Goal: Use online tool/utility: Utilize a website feature to perform a specific function

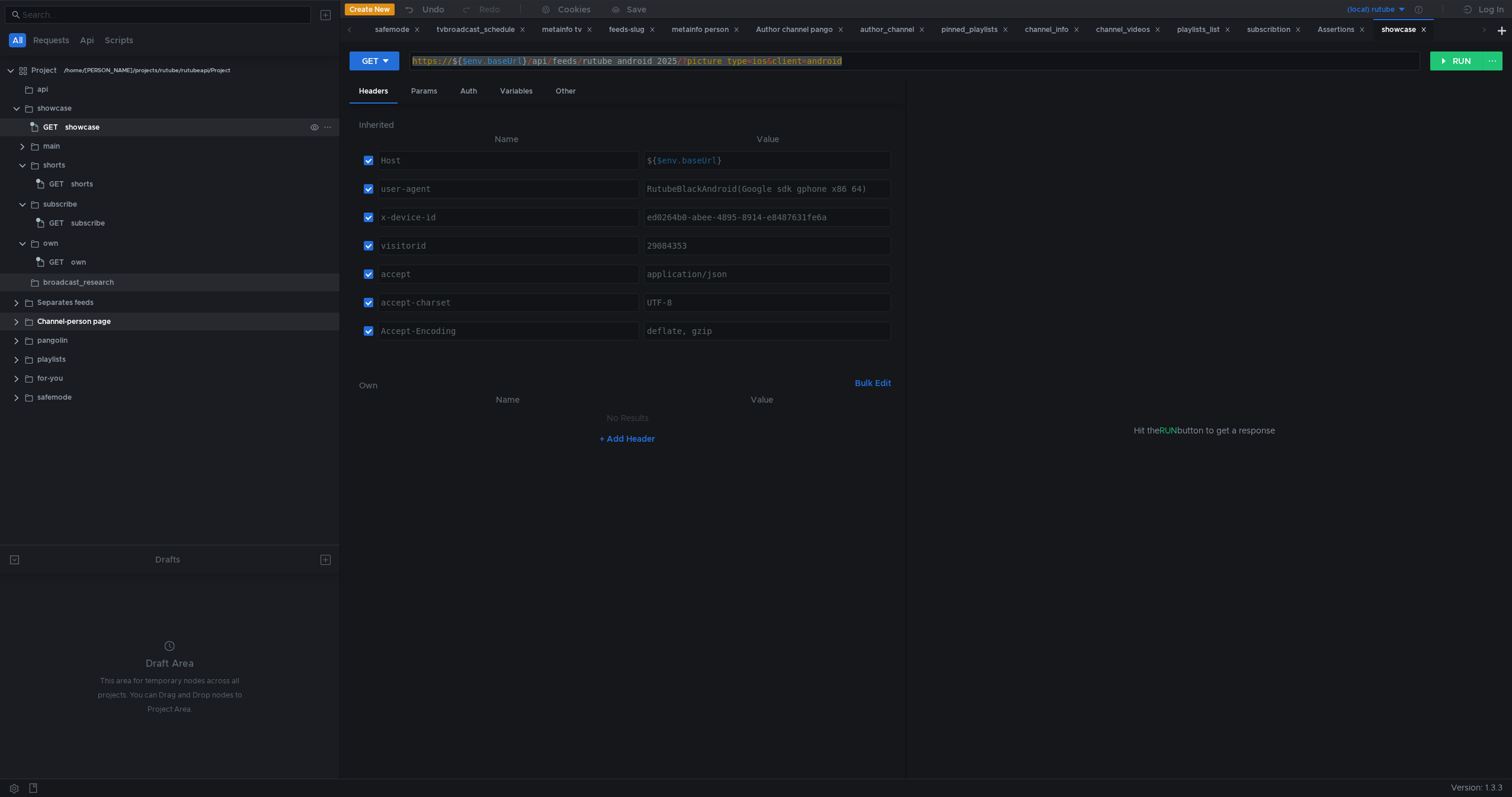
click at [78, 132] on div "showcase" at bounding box center [82, 127] width 34 height 18
click at [525, 57] on div "https:// ${ $env . baseUrl } / api / feeds / rutube_android_2025 /? picture_typ…" at bounding box center [915, 61] width 1010 height 18
click at [527, 58] on div "https:// ${ $env . baseUrl } / api / feeds / rutube_android_2025 /? picture_typ…" at bounding box center [915, 70] width 1010 height 28
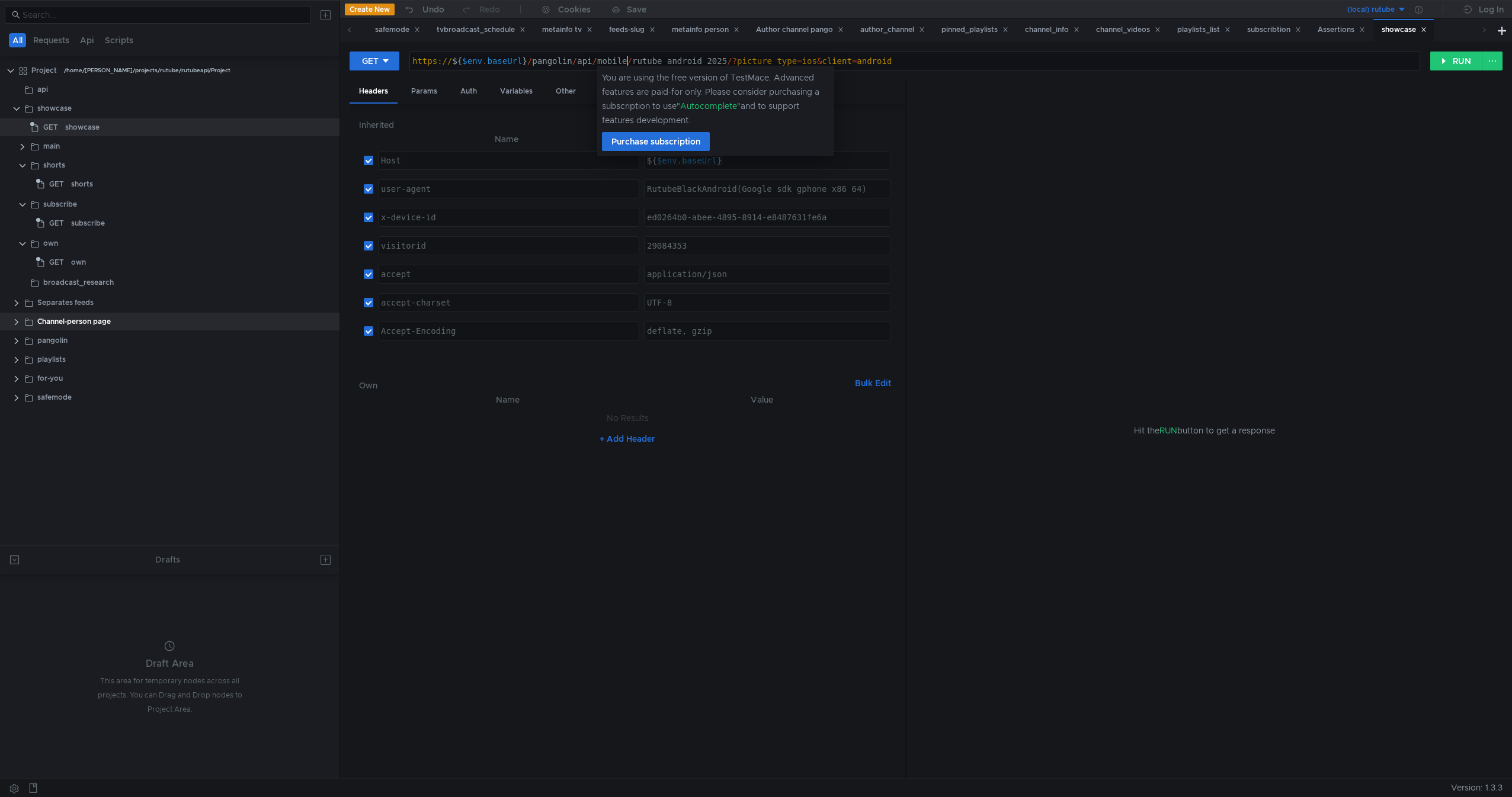
scroll to position [0, 16]
click at [663, 64] on div "https:// ${ $env . baseUrl } / pangolin / api / mobile / rutube_android_2025 /?…" at bounding box center [915, 70] width 1010 height 28
paste textarea "tab_new_main"
click at [734, 66] on div "https:// ${ $env . baseUrl } / pangolin / api / mobile / tab_new_main /? pictur…" at bounding box center [915, 70] width 1010 height 28
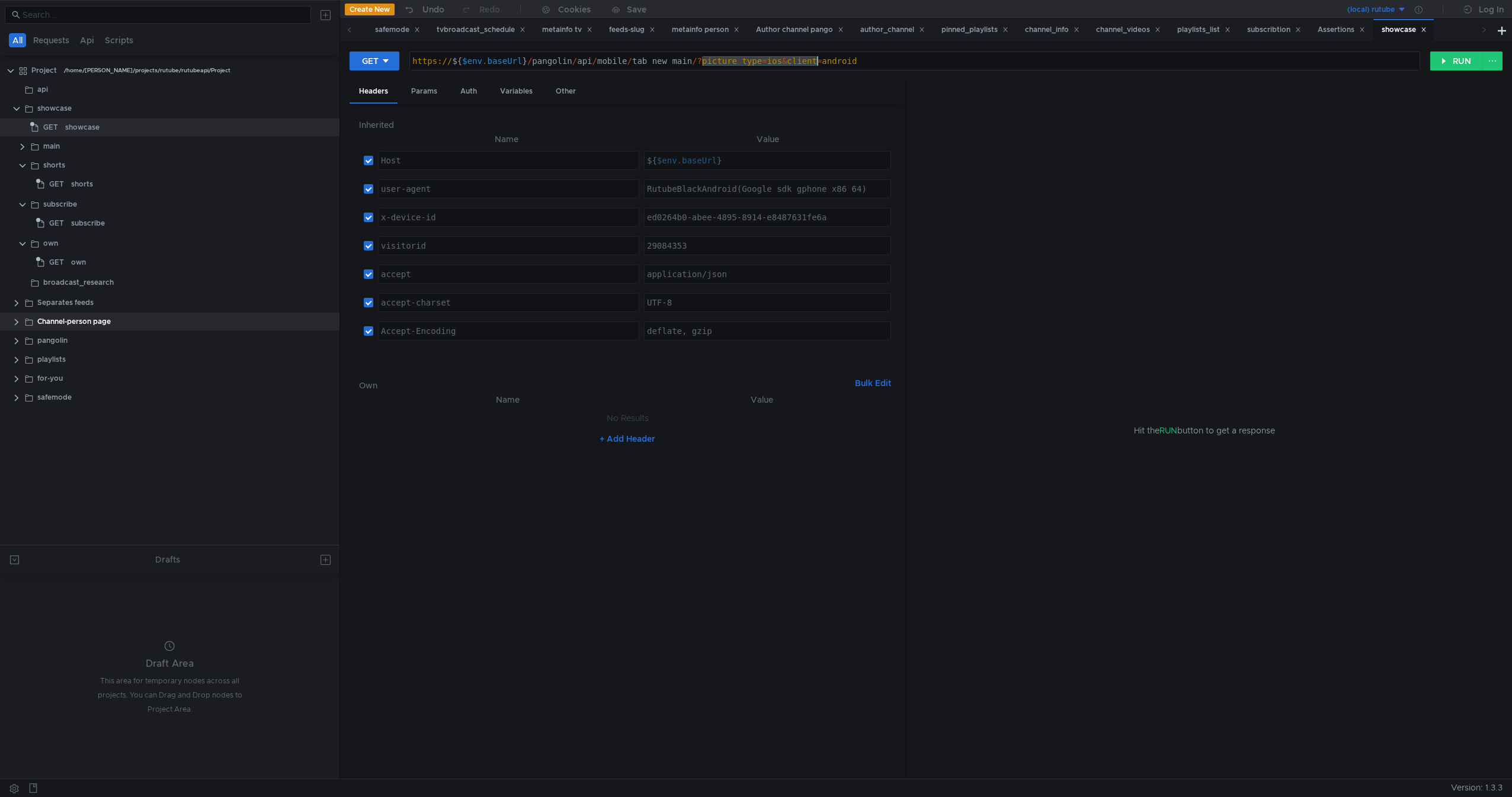
drag, startPoint x: 734, startPoint y: 66, endPoint x: 885, endPoint y: 66, distance: 151.0
click at [885, 66] on div "https:// ${ $env . baseUrl } / pangolin / api / mobile / tab_new_main /? pictur…" at bounding box center [915, 70] width 1010 height 28
click at [1454, 62] on button "RUN" at bounding box center [1456, 61] width 53 height 19
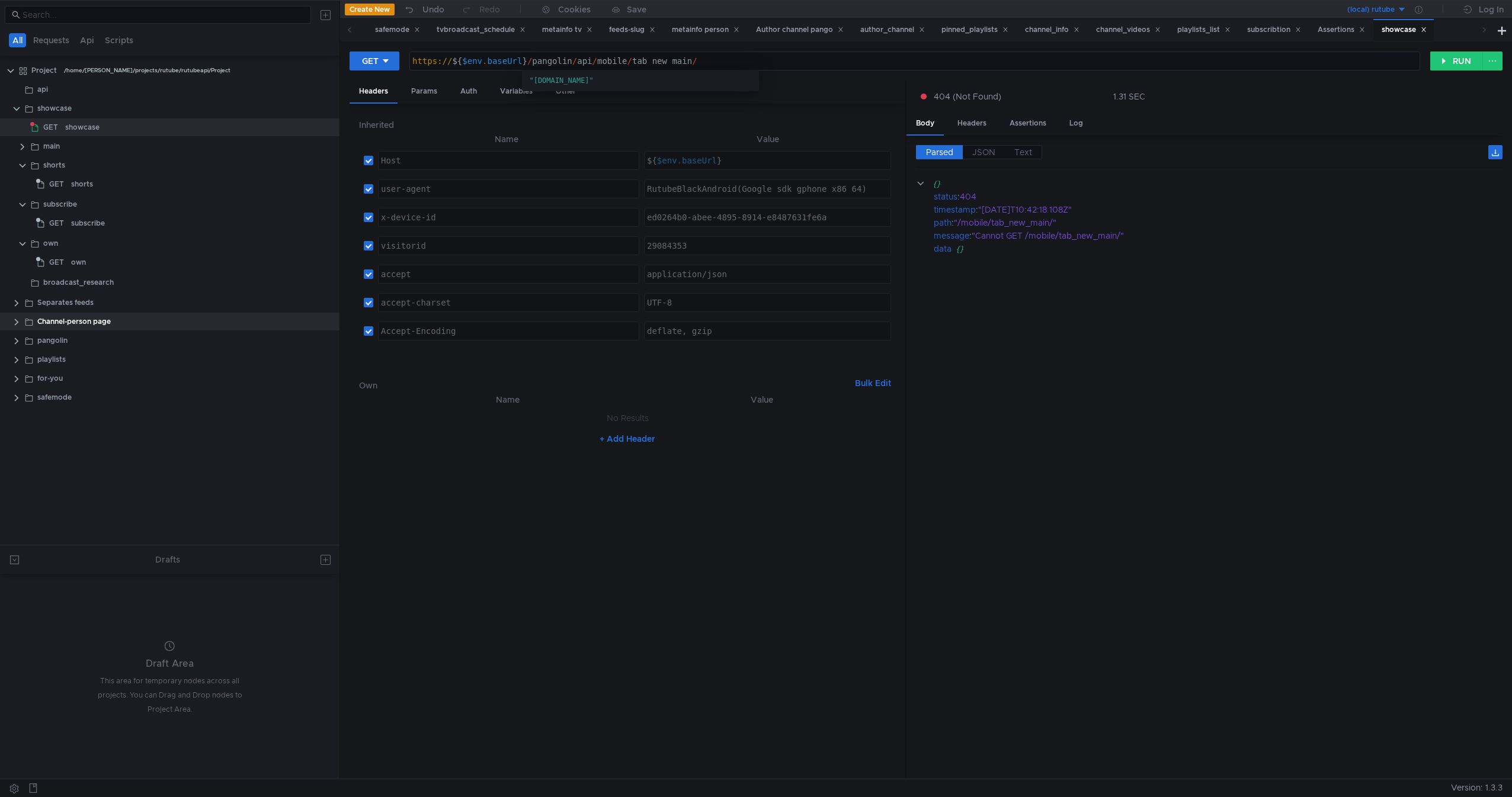
click at [603, 59] on div "https:// ${ $env . baseUrl } / pangolin / api / mobile / tab_new_main /" at bounding box center [915, 70] width 1010 height 28
click at [831, 60] on div "https:// ${ $env . baseUrl } / pangolin / api / mobile / tab_new_main /" at bounding box center [915, 70] width 1010 height 28
type textarea "https://${$env.baseUrl}/api/feeds/rutube_android_2025/?picture_type=ios&client=…"
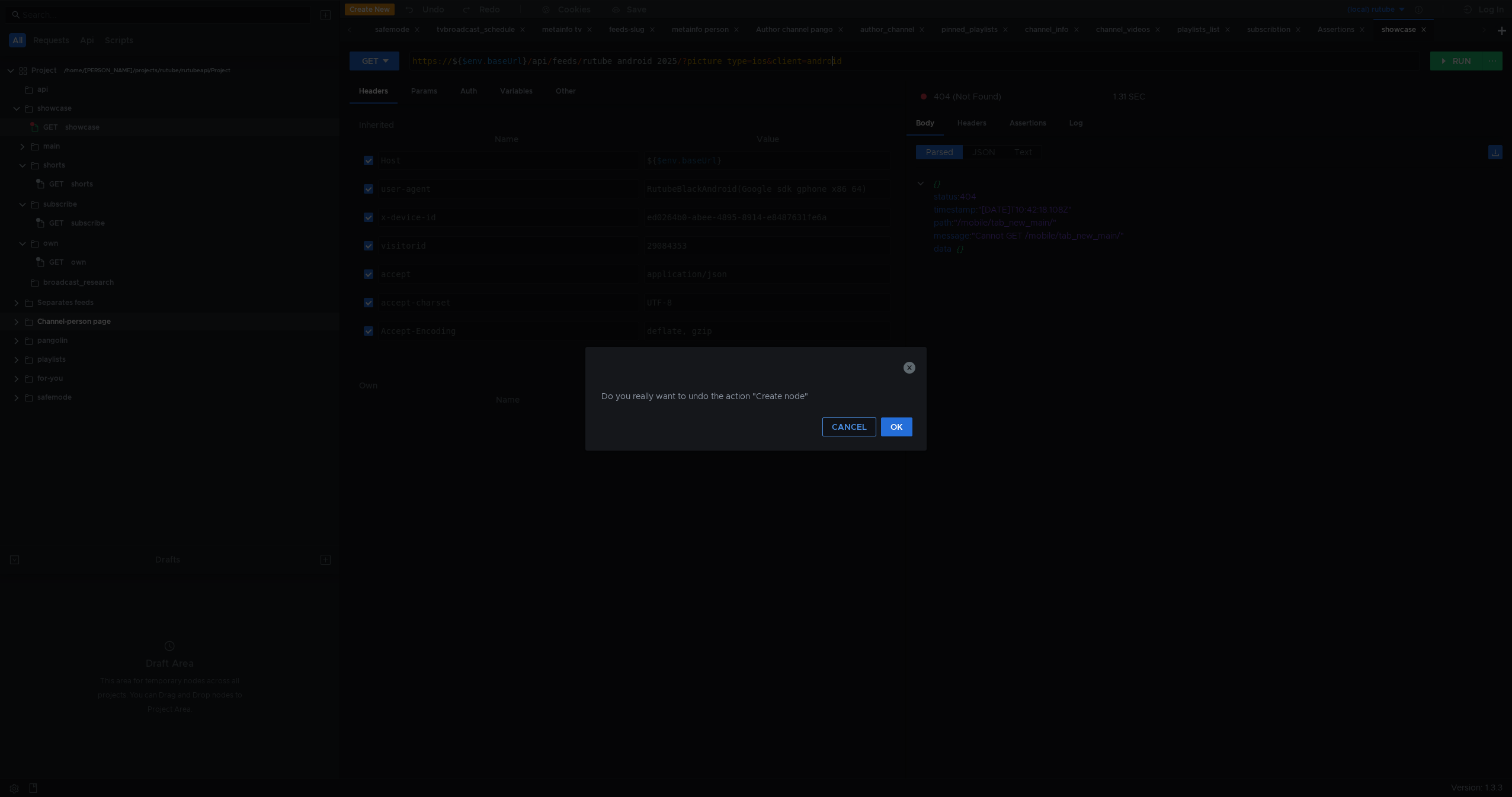
click at [842, 427] on button "CANCEL" at bounding box center [849, 427] width 54 height 19
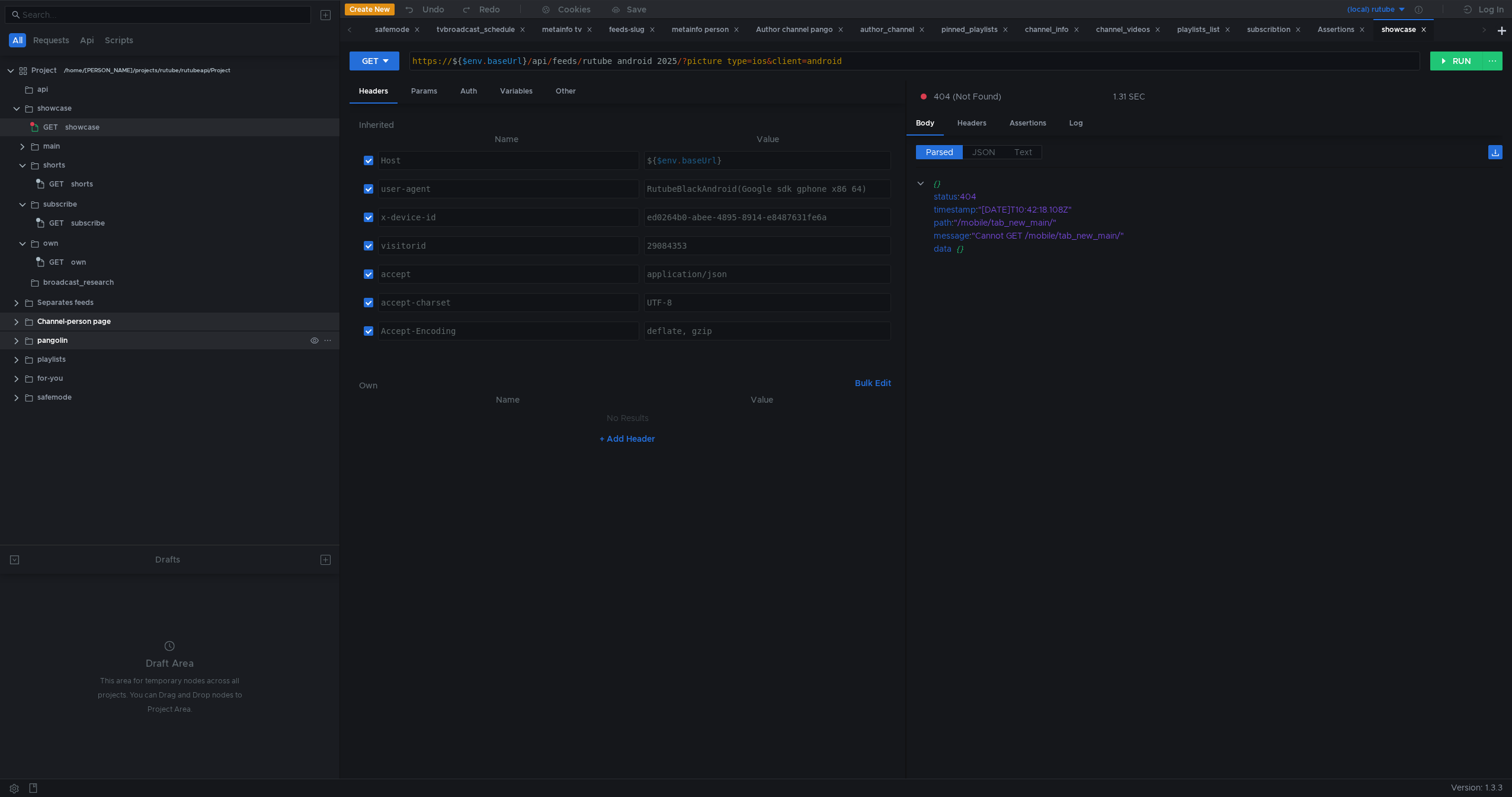
click at [87, 346] on div "pangolin" at bounding box center [171, 340] width 268 height 18
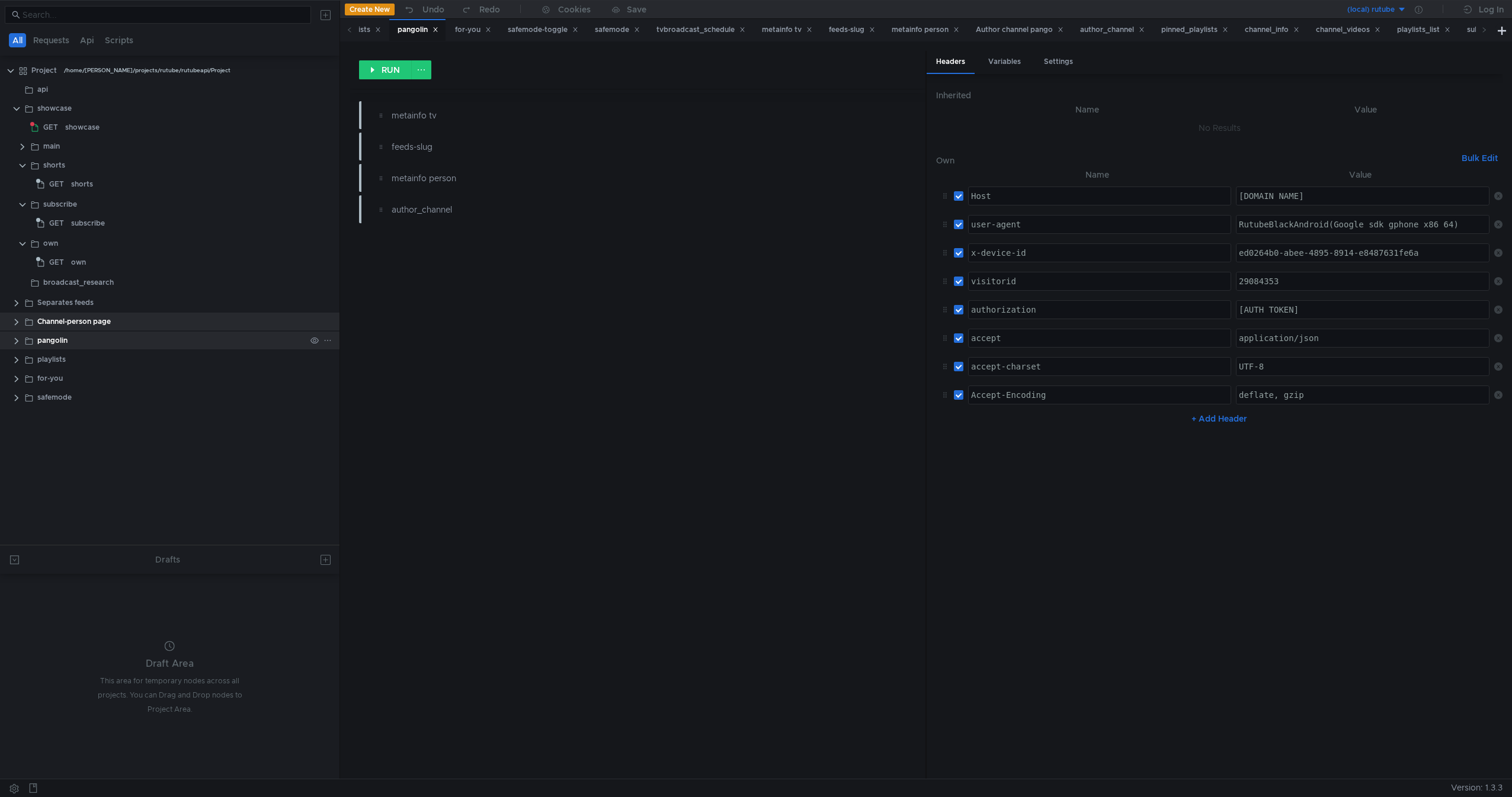
click at [18, 346] on app-app-tree-node-expander at bounding box center [16, 340] width 9 height 18
click at [15, 341] on clr-icon at bounding box center [16, 341] width 9 height 9
click at [134, 363] on div "metainfo tv" at bounding box center [185, 359] width 241 height 18
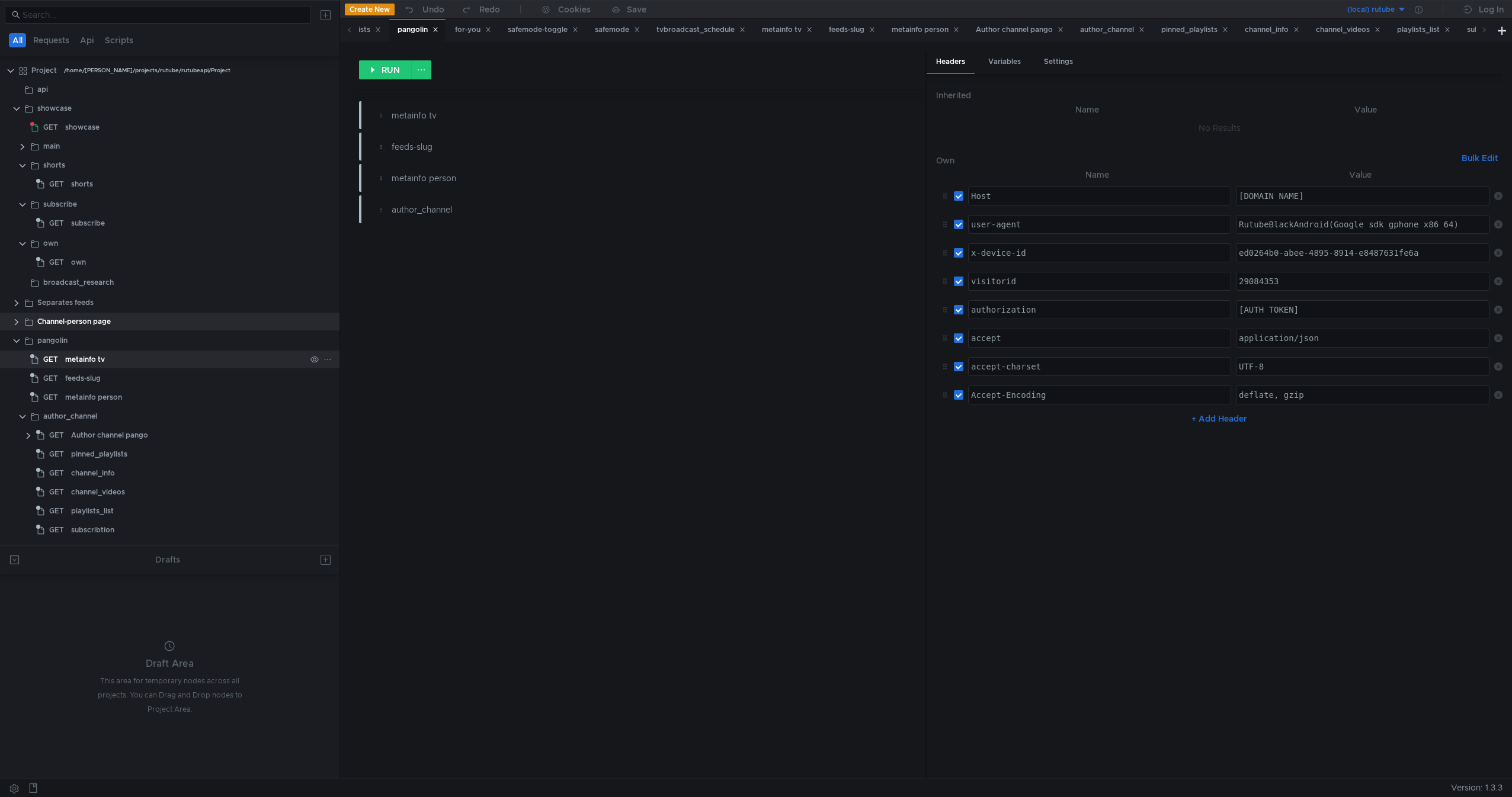
click at [134, 363] on div "metainfo tv" at bounding box center [185, 359] width 241 height 18
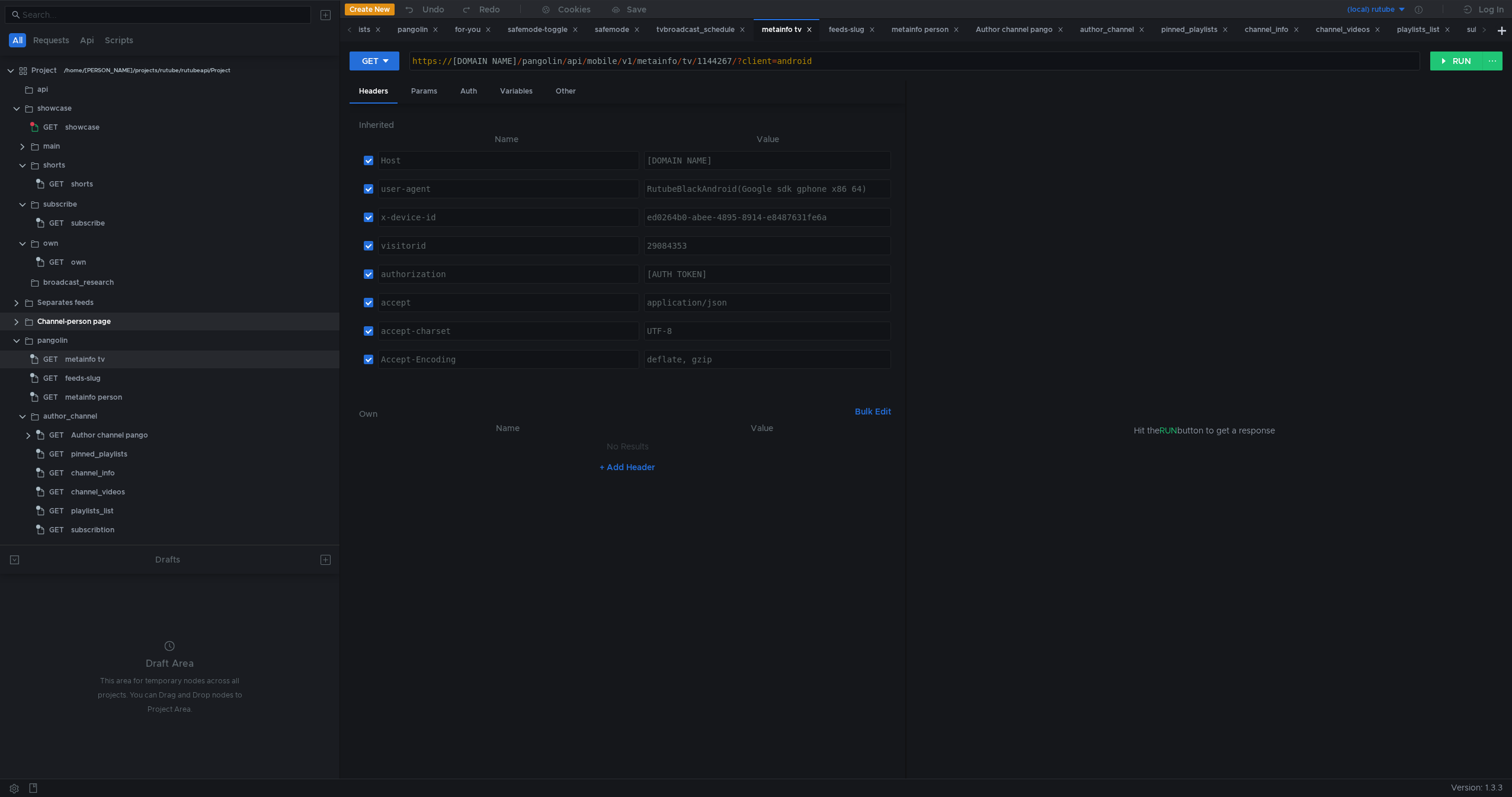
click at [609, 57] on div "https:// [DOMAIN_NAME] / pangolin / api / mobile / v1 / metainfo / tv / 1144267…" at bounding box center [915, 70] width 1010 height 28
type textarea "[URL][DOMAIN_NAME][PHONE_NUMBER]"
click at [1449, 43] on div "GET [URL][DOMAIN_NAME][PHONE_NUMBER] https:// [DOMAIN_NAME] / pangolin / api / …" at bounding box center [926, 410] width 1172 height 737
click at [1453, 63] on button "RUN" at bounding box center [1456, 61] width 53 height 19
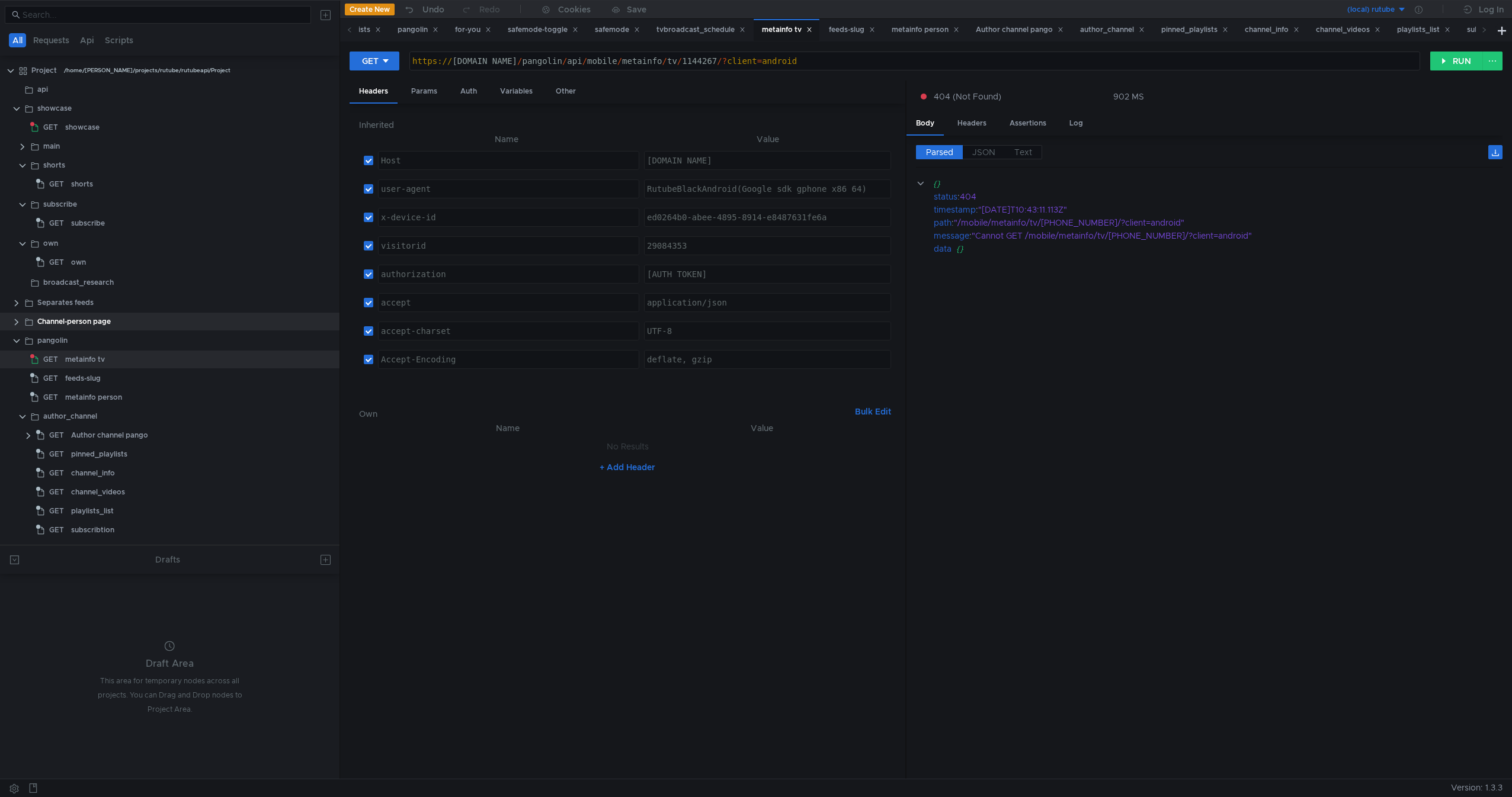
click at [1227, 376] on cdk-virtual-scroll-viewport "{} status : 404 timestamp : "[DATE]T10:43:11.113Z" path : "/mobile/metainfo/tv/…" at bounding box center [1209, 474] width 586 height 593
click at [168, 375] on div "feeds-slug" at bounding box center [185, 378] width 241 height 18
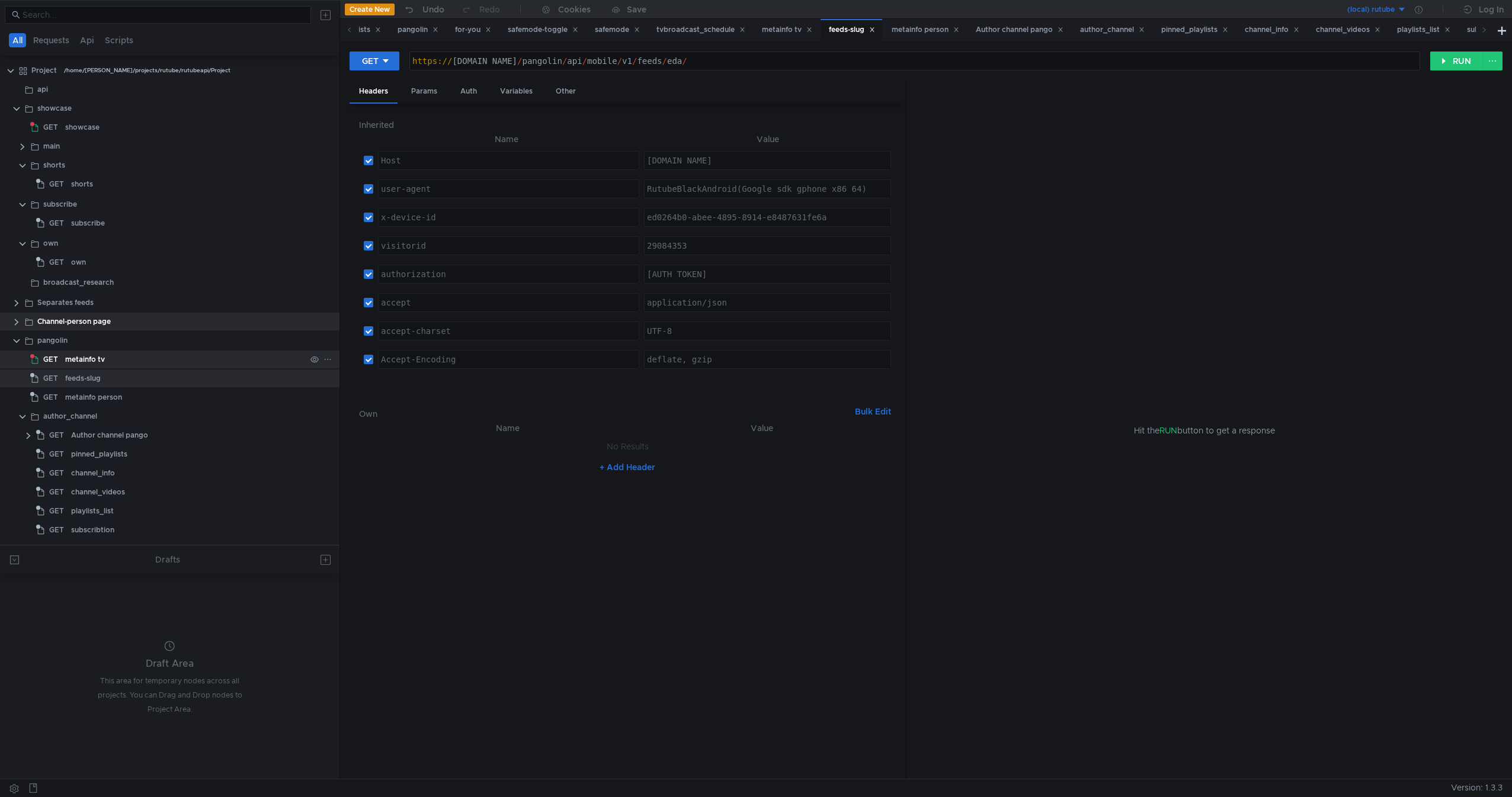
click at [120, 356] on div "metainfo tv" at bounding box center [185, 359] width 241 height 18
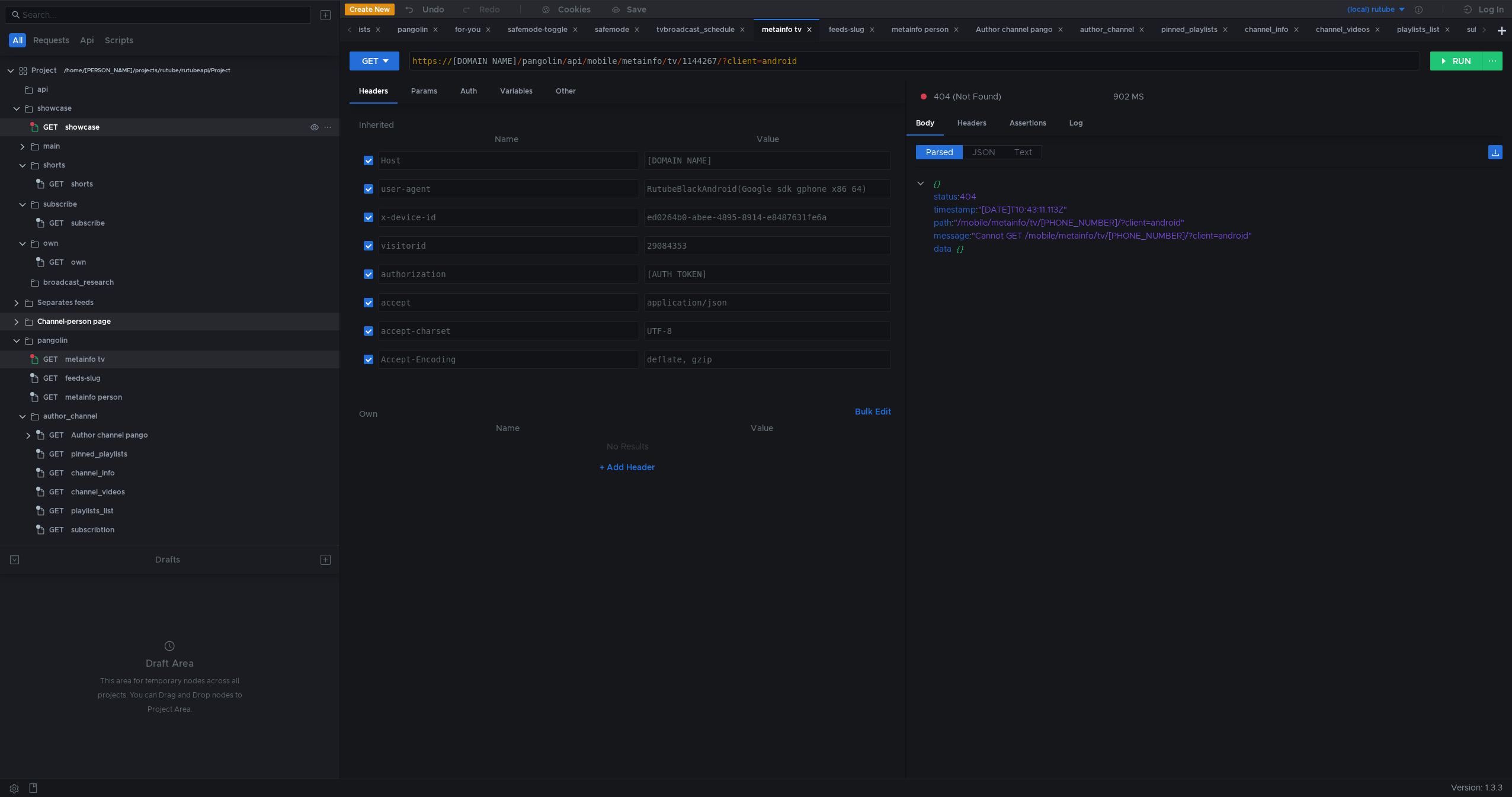
click at [175, 127] on div "showcase" at bounding box center [185, 127] width 241 height 18
click at [1452, 63] on button "RUN" at bounding box center [1456, 61] width 53 height 19
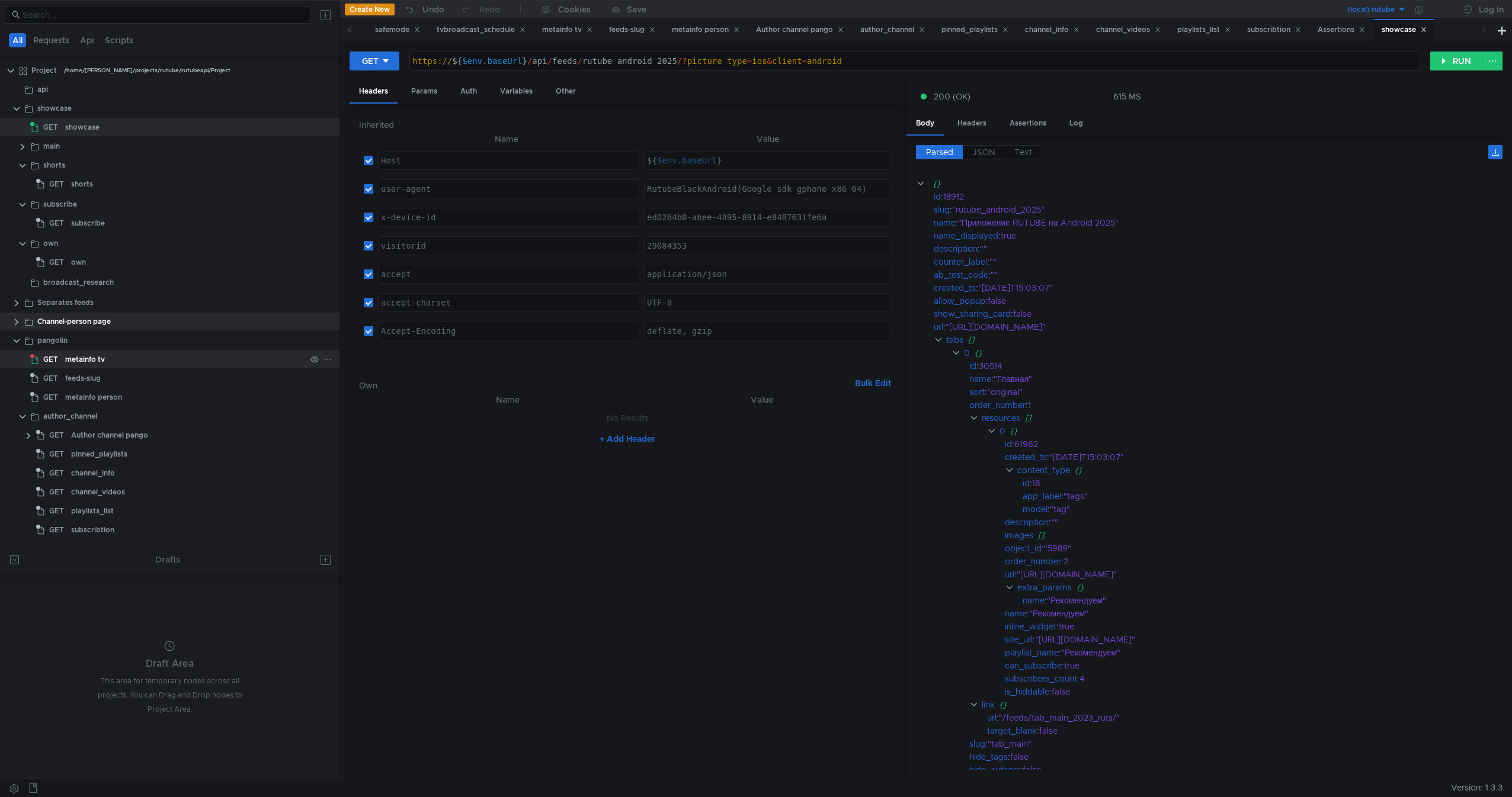
click at [141, 358] on div "metainfo tv" at bounding box center [185, 359] width 241 height 18
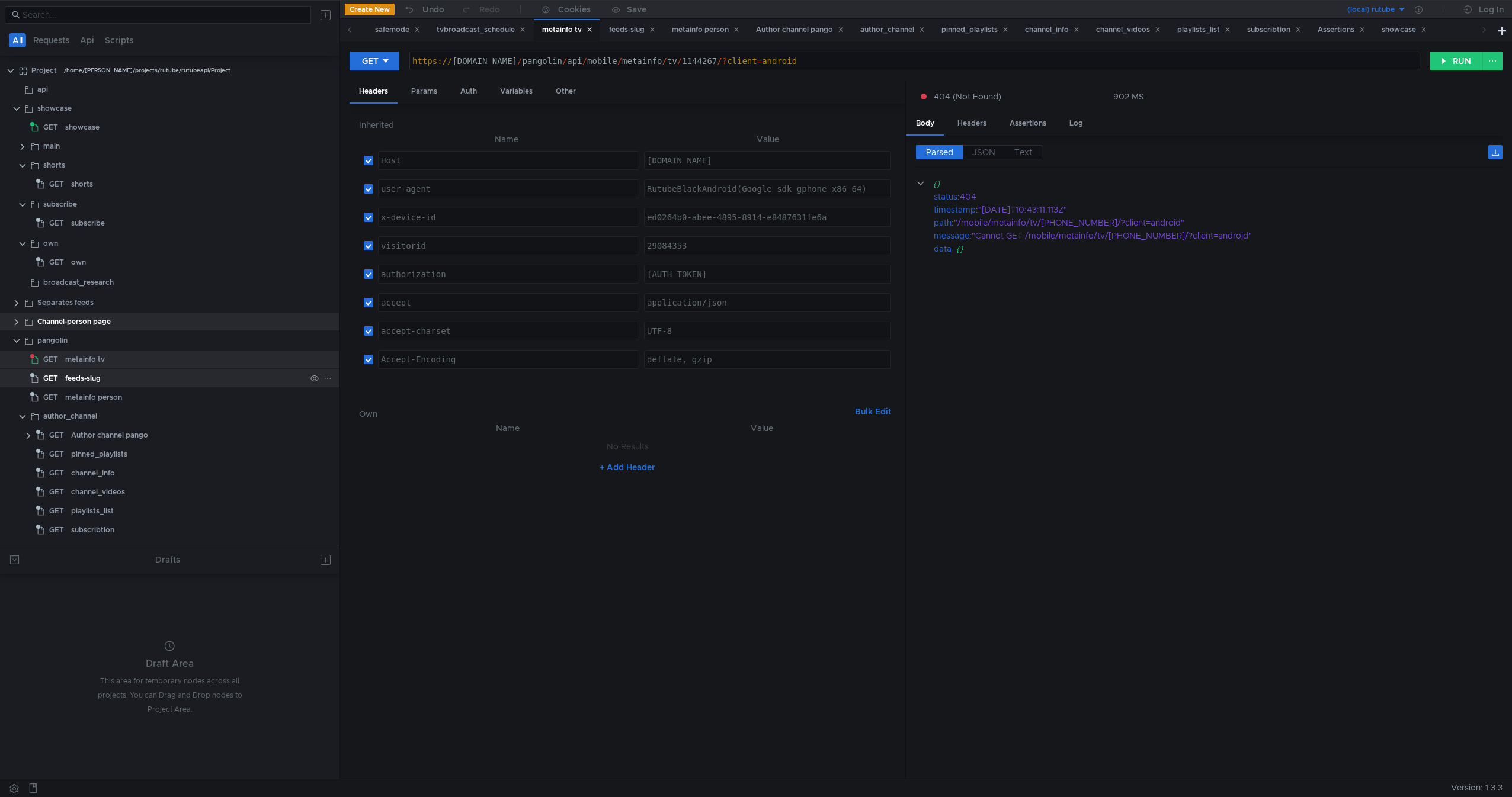
click at [135, 371] on div "feeds-slug" at bounding box center [185, 378] width 241 height 18
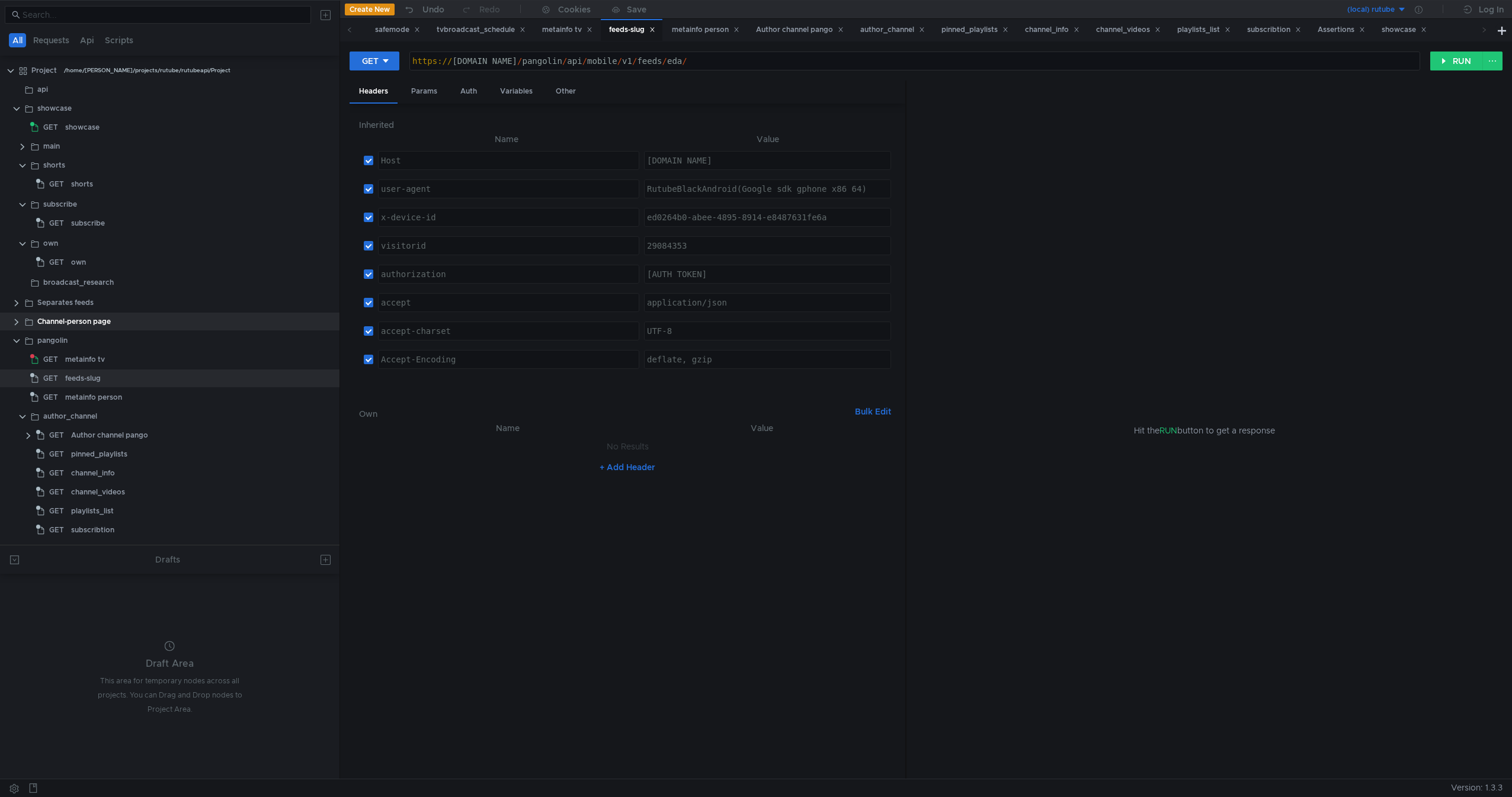
click at [607, 58] on div "https:// [DOMAIN_NAME] / pangolin / api / mobile / v1 / feeds / eda /" at bounding box center [915, 70] width 1010 height 28
type textarea "[URL][DOMAIN_NAME]"
click at [1451, 66] on button "RUN" at bounding box center [1456, 61] width 53 height 19
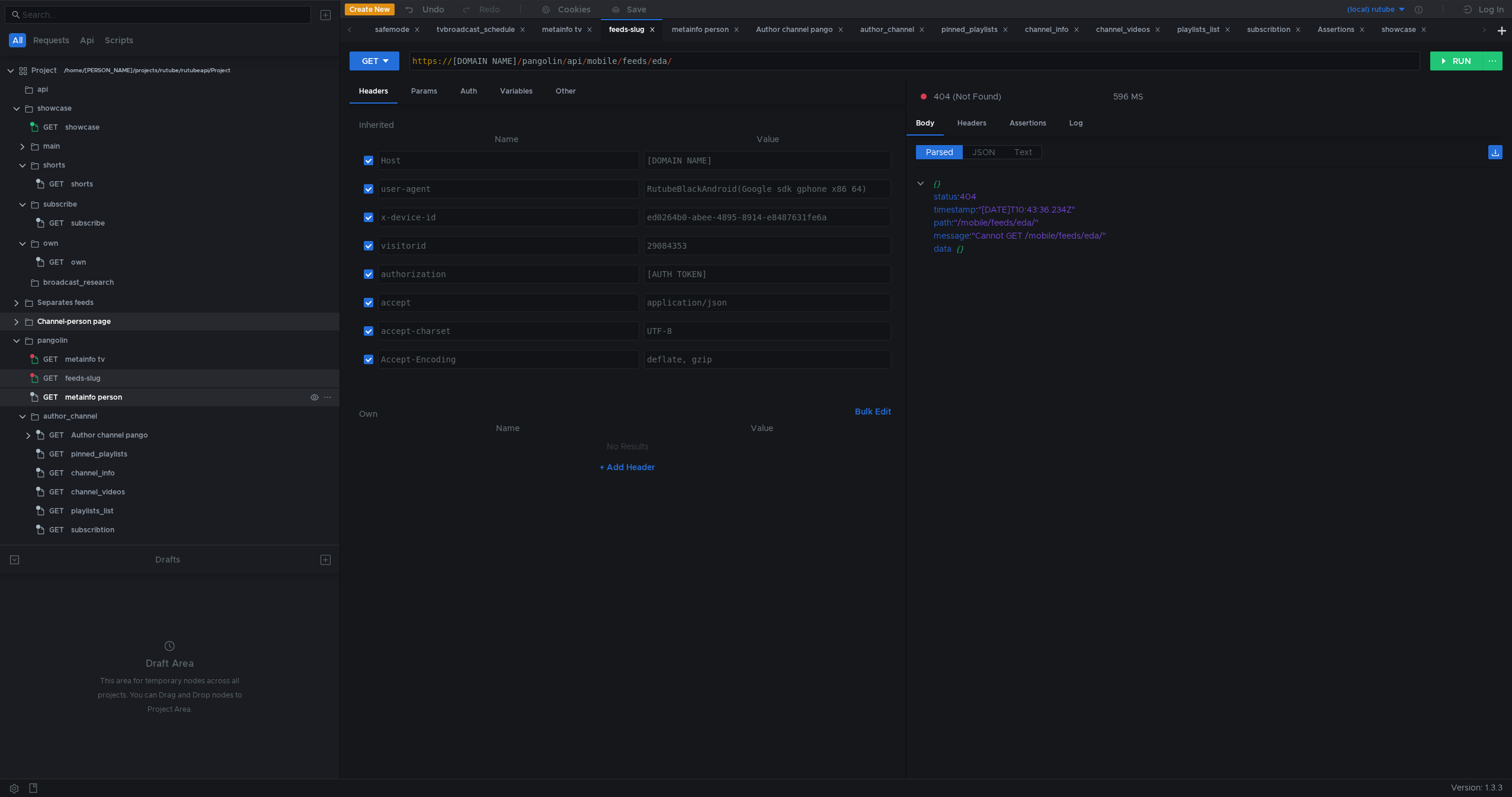
click at [122, 389] on div "metainfo person" at bounding box center [93, 397] width 57 height 18
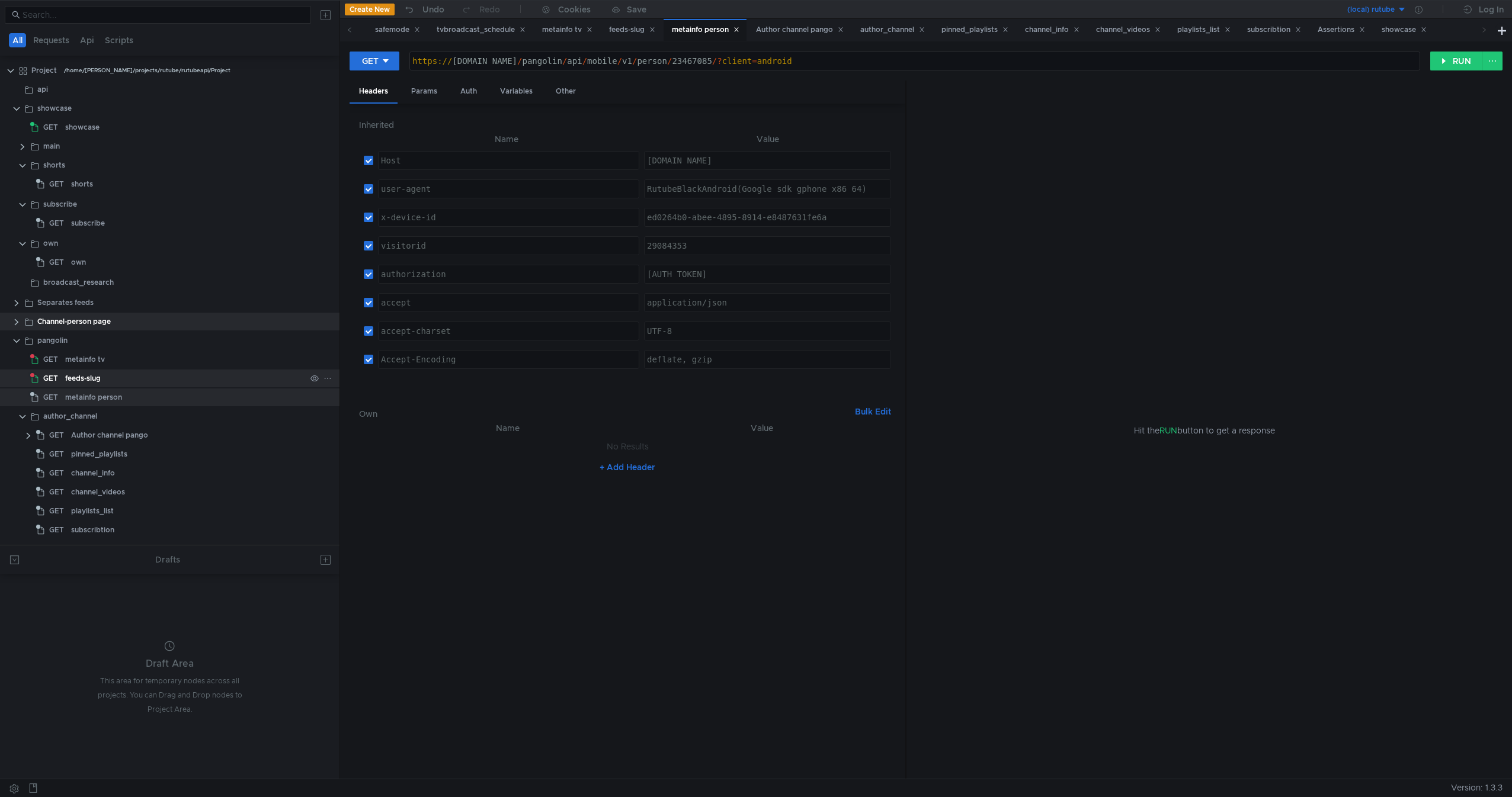
click at [164, 371] on div "feeds-slug" at bounding box center [185, 378] width 241 height 18
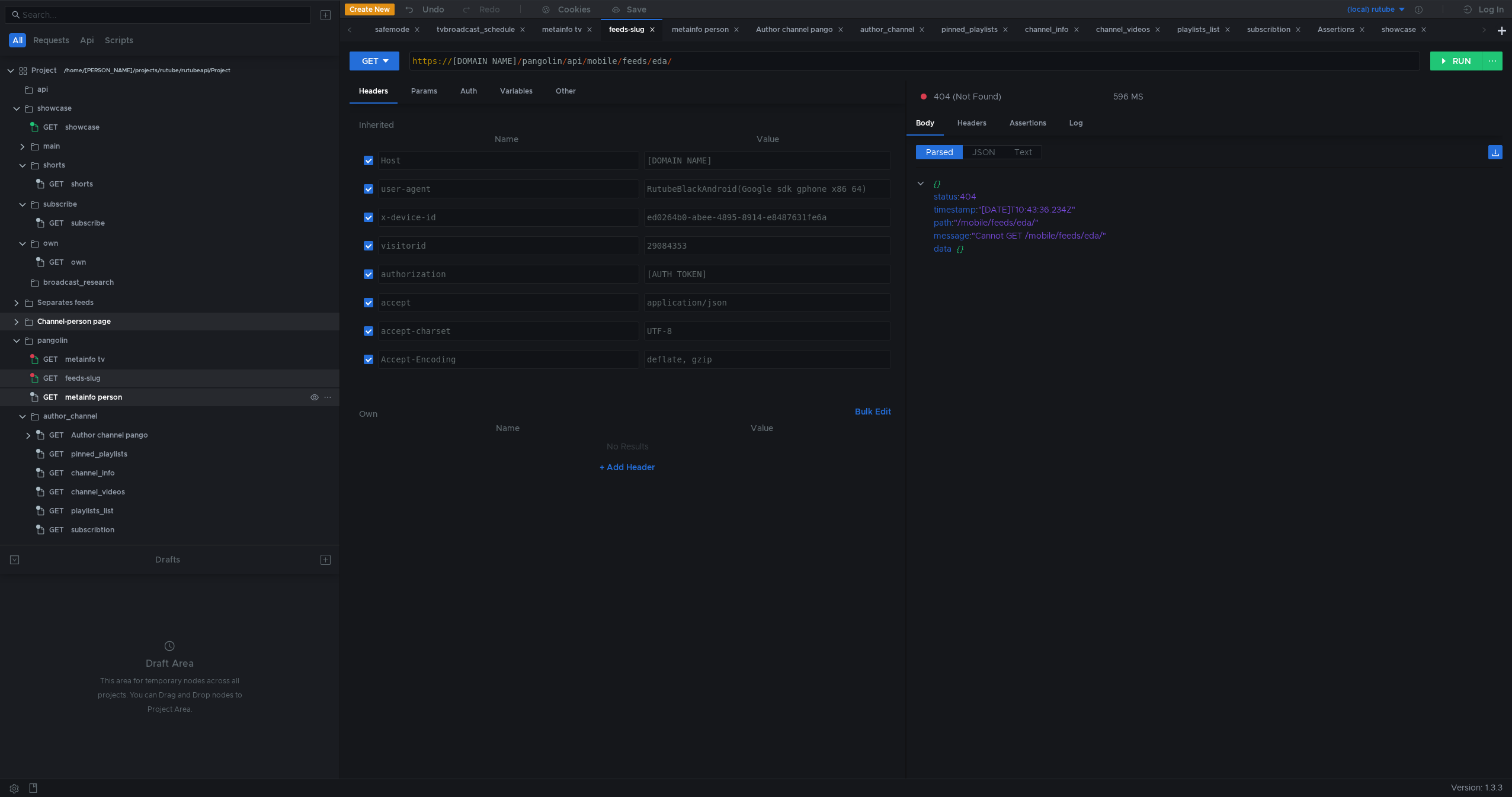
click at [155, 393] on div "metainfo person" at bounding box center [185, 397] width 241 height 18
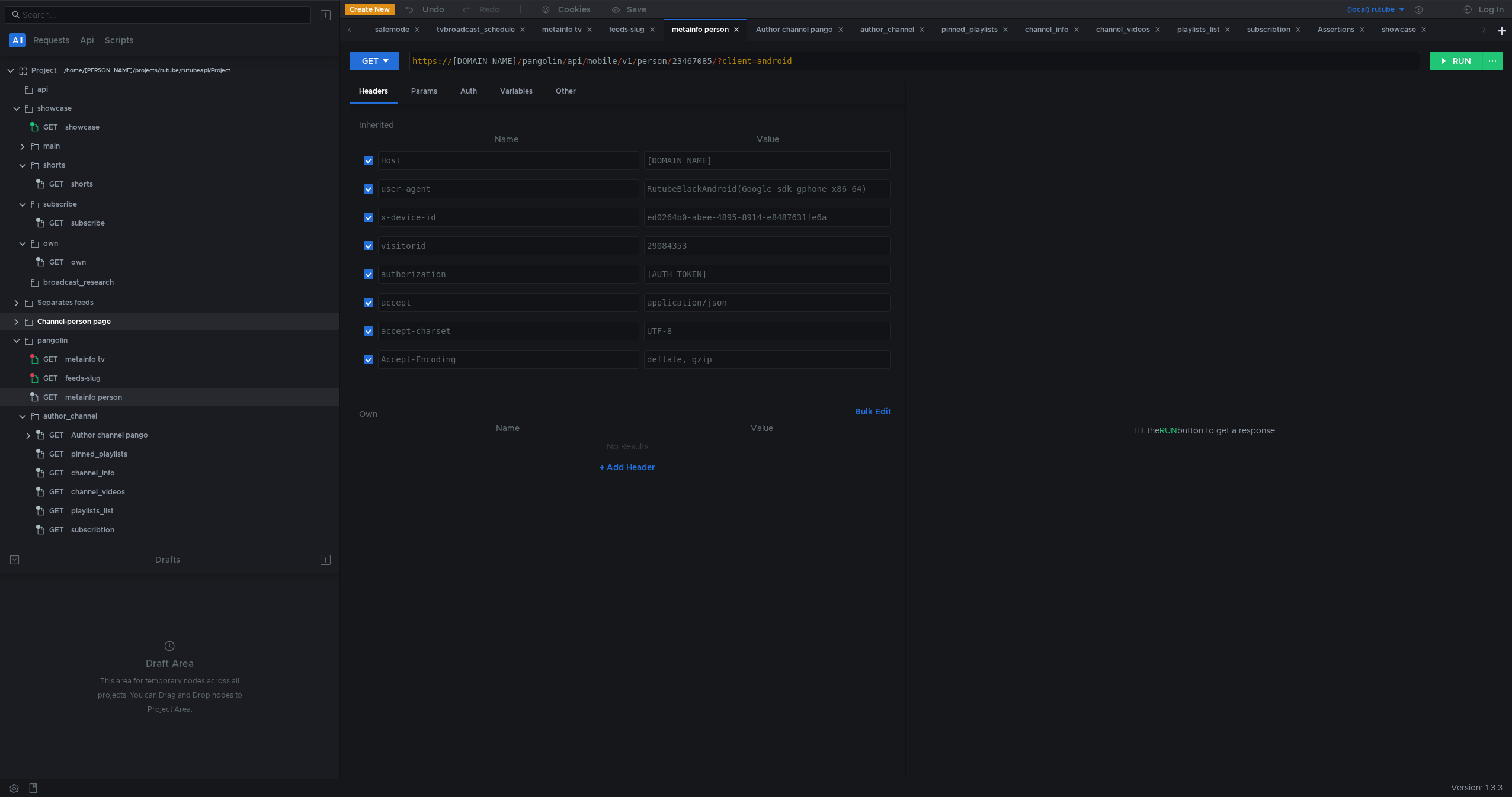
click at [608, 64] on div "https:// [DOMAIN_NAME] / pangolin / api / mobile / v1 / person / 23467085 /? cl…" at bounding box center [915, 70] width 1010 height 28
click at [1457, 63] on button "RUN" at bounding box center [1456, 61] width 53 height 19
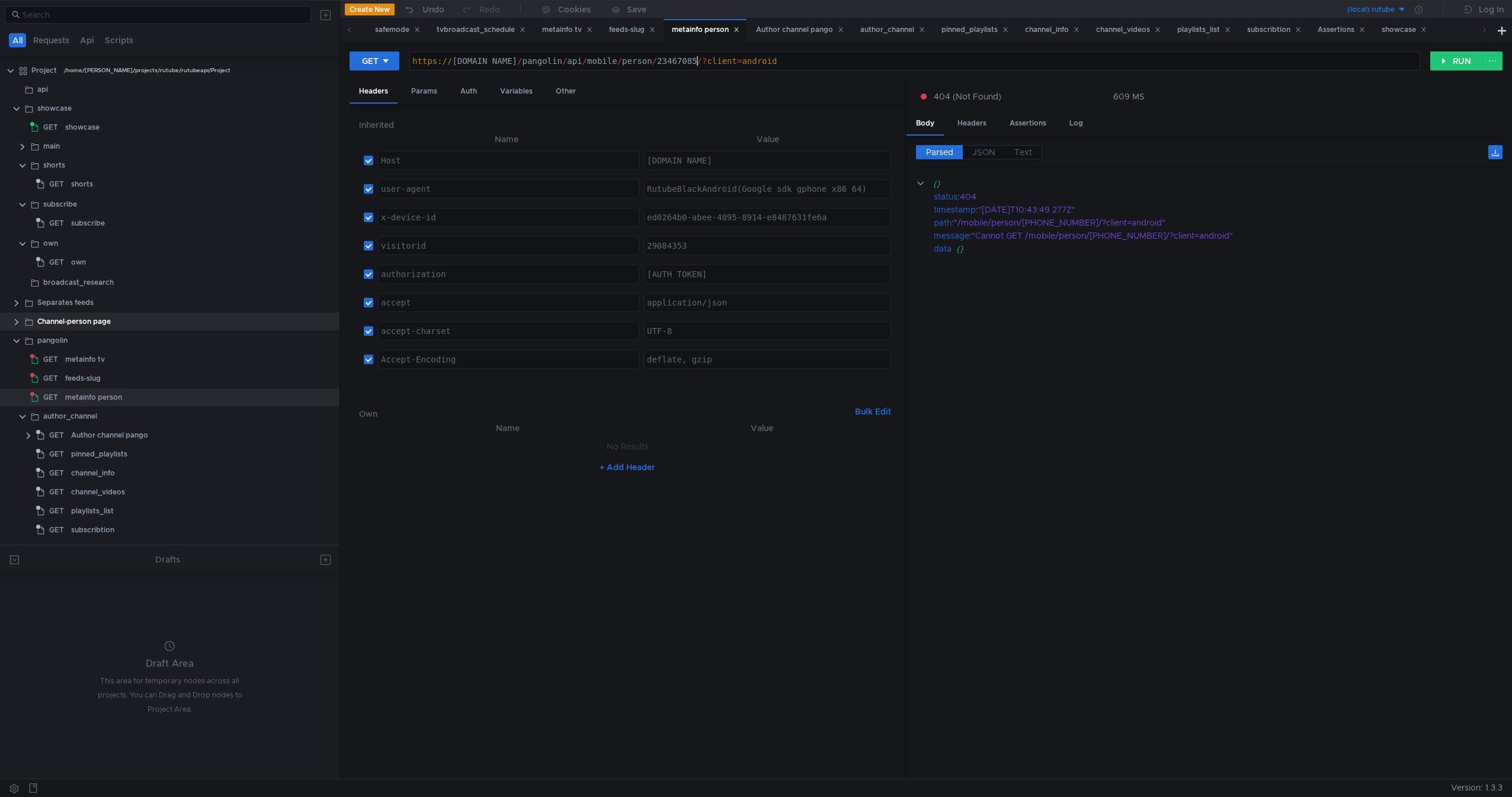
click at [699, 55] on div "https:// [DOMAIN_NAME] / pangolin / api / mobile / person / [PHONE_NUMBER] /? c…" at bounding box center [915, 61] width 1010 height 18
drag, startPoint x: 699, startPoint y: 55, endPoint x: 813, endPoint y: 63, distance: 114.3
click at [802, 63] on div "https:// [DOMAIN_NAME] / pangolin / api / mobile / person / [PHONE_NUMBER] /? c…" at bounding box center [915, 61] width 1010 height 18
type textarea "[URL][DOMAIN_NAME][PHONE_NUMBER]"
click at [1439, 66] on button "RUN" at bounding box center [1456, 61] width 53 height 19
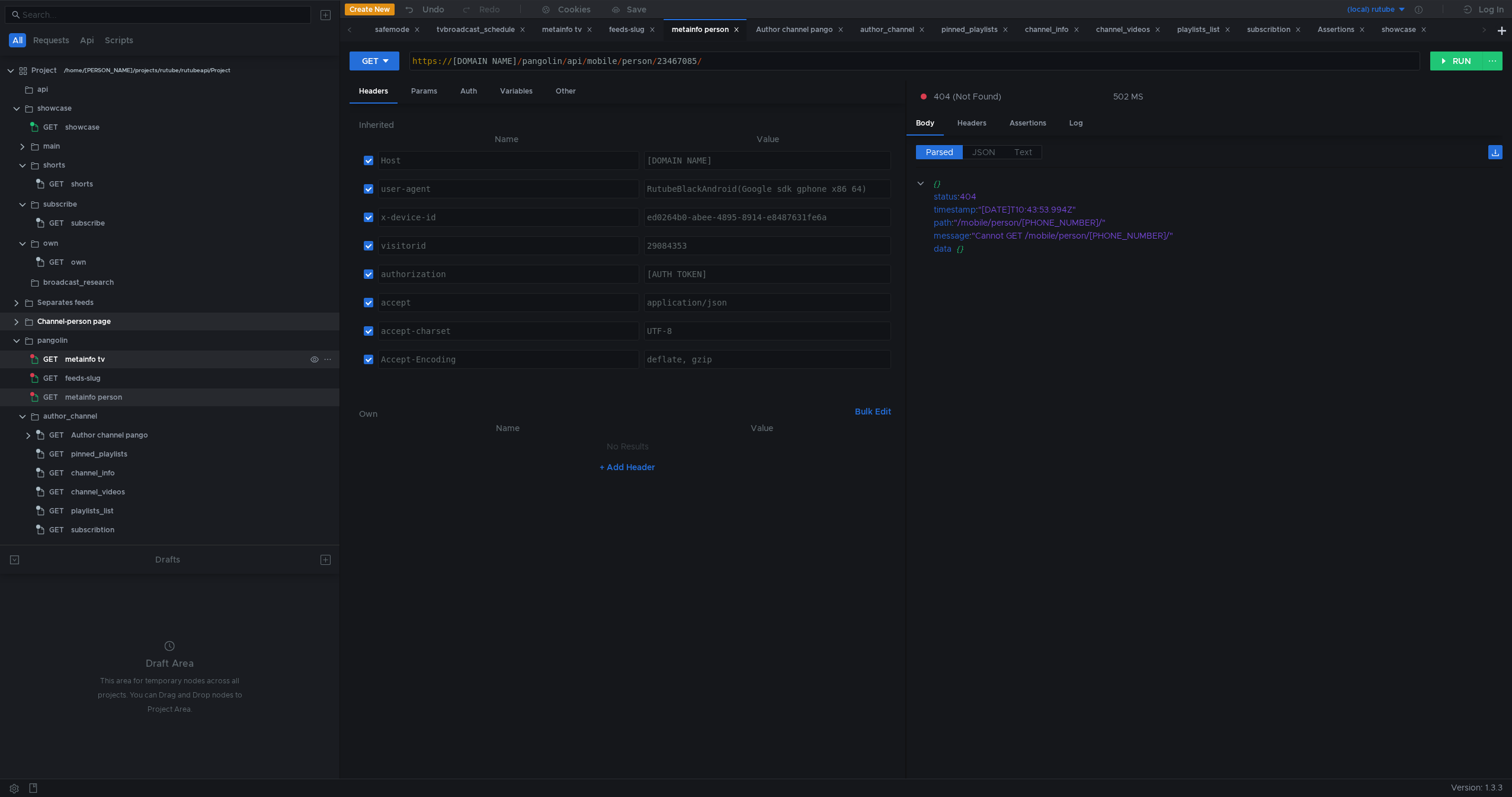
click at [161, 362] on div "metainfo tv" at bounding box center [185, 359] width 241 height 18
click at [1024, 123] on div "Assertions" at bounding box center [1028, 123] width 56 height 22
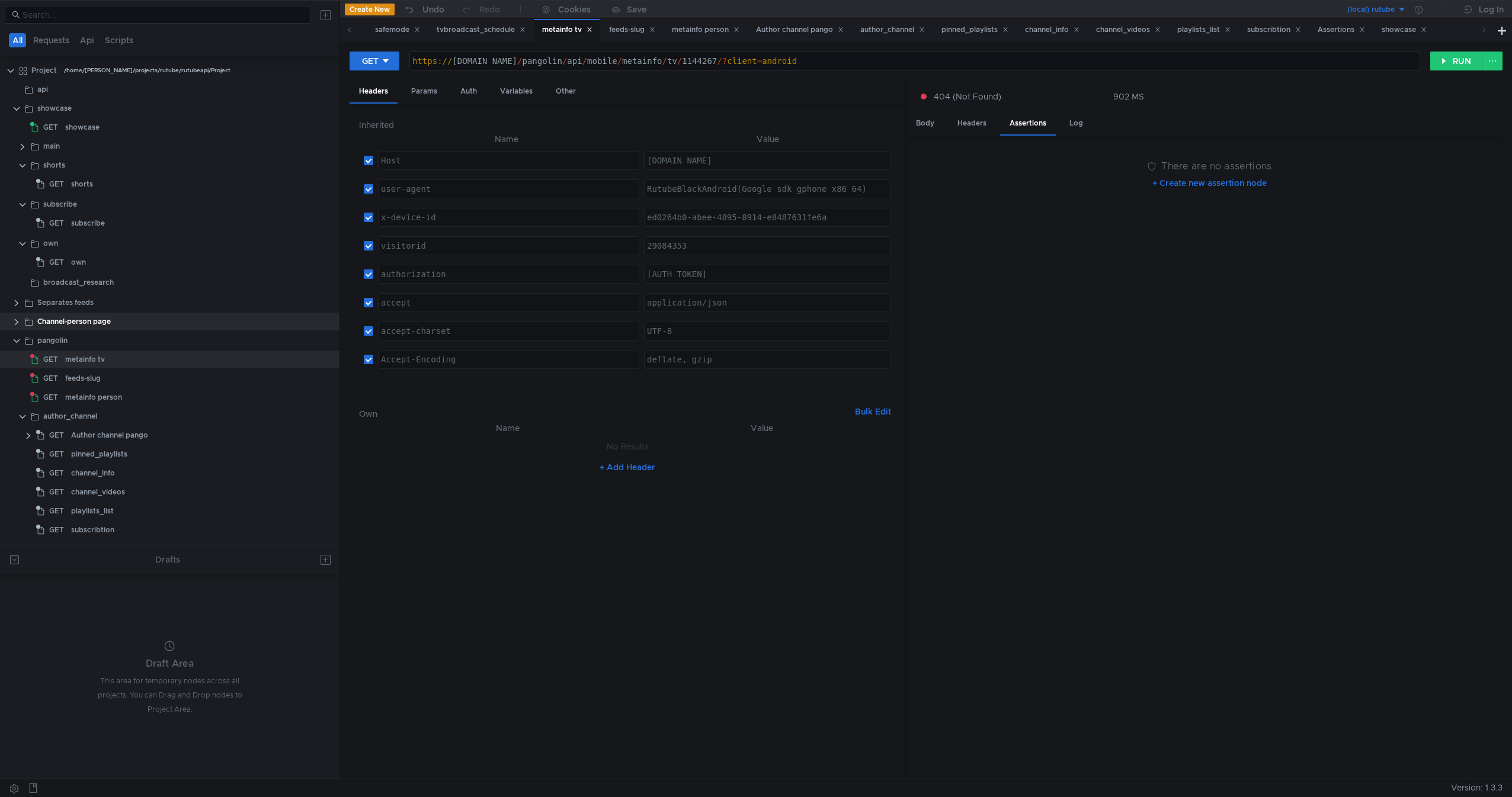
click at [1227, 185] on button "+ Create new assertion node" at bounding box center [1209, 183] width 134 height 19
click at [1173, 177] on div "RUN FIX ERRORS DISABLE ERRORS + ADD There are no assertions" at bounding box center [1209, 459] width 586 height 622
click at [1191, 164] on button "+ ADD" at bounding box center [1184, 165] width 45 height 19
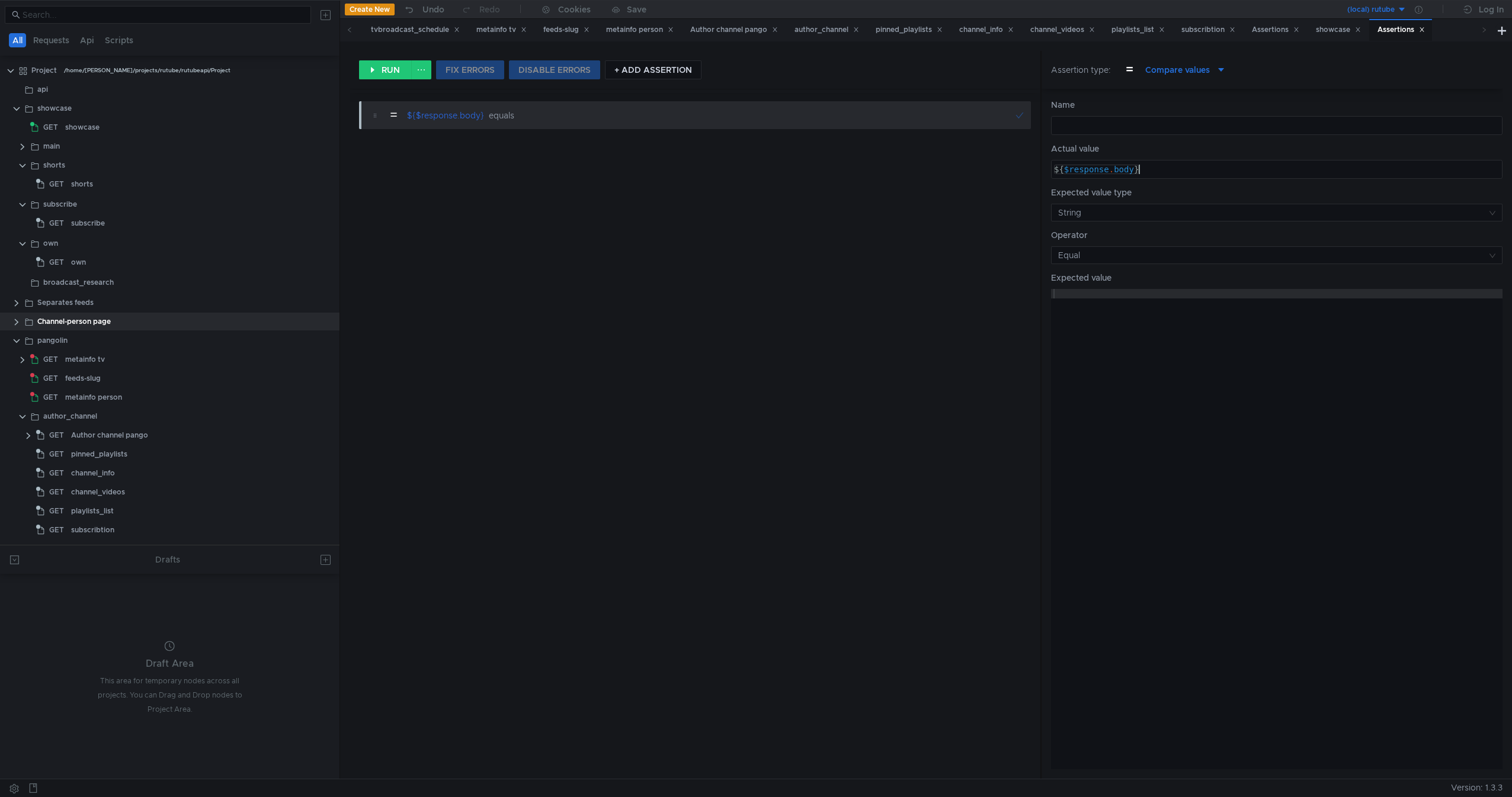
click at [1181, 166] on div "${ $response . body }" at bounding box center [1276, 178] width 450 height 28
click at [1127, 168] on div "${ $response . body }" at bounding box center [1276, 178] width 450 height 28
type textarea "${$response.code}"
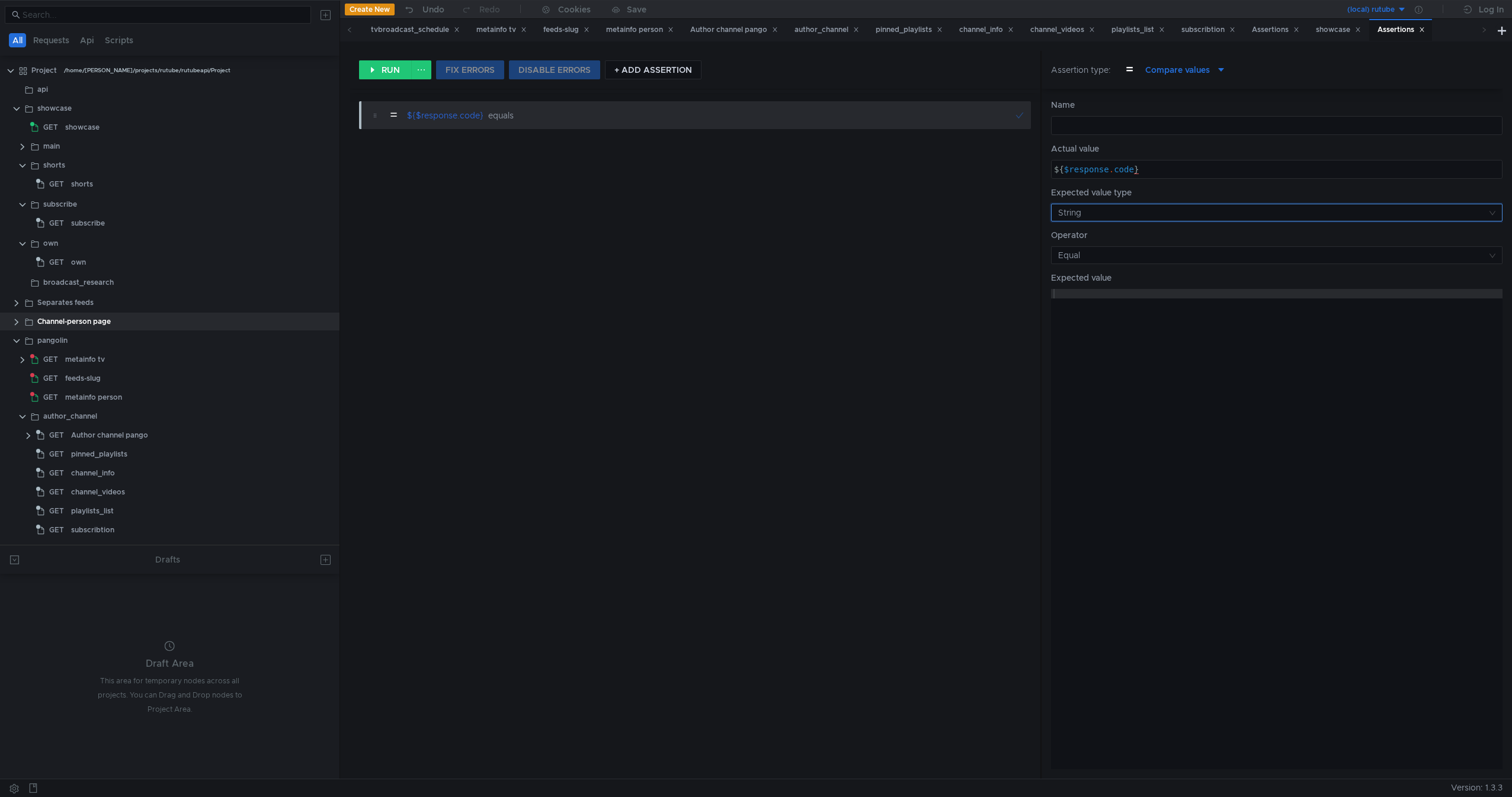
click at [1171, 219] on input at bounding box center [1272, 212] width 429 height 16
click at [1179, 218] on div at bounding box center [756, 398] width 1512 height 797
click at [1147, 264] on input at bounding box center [1272, 255] width 429 height 16
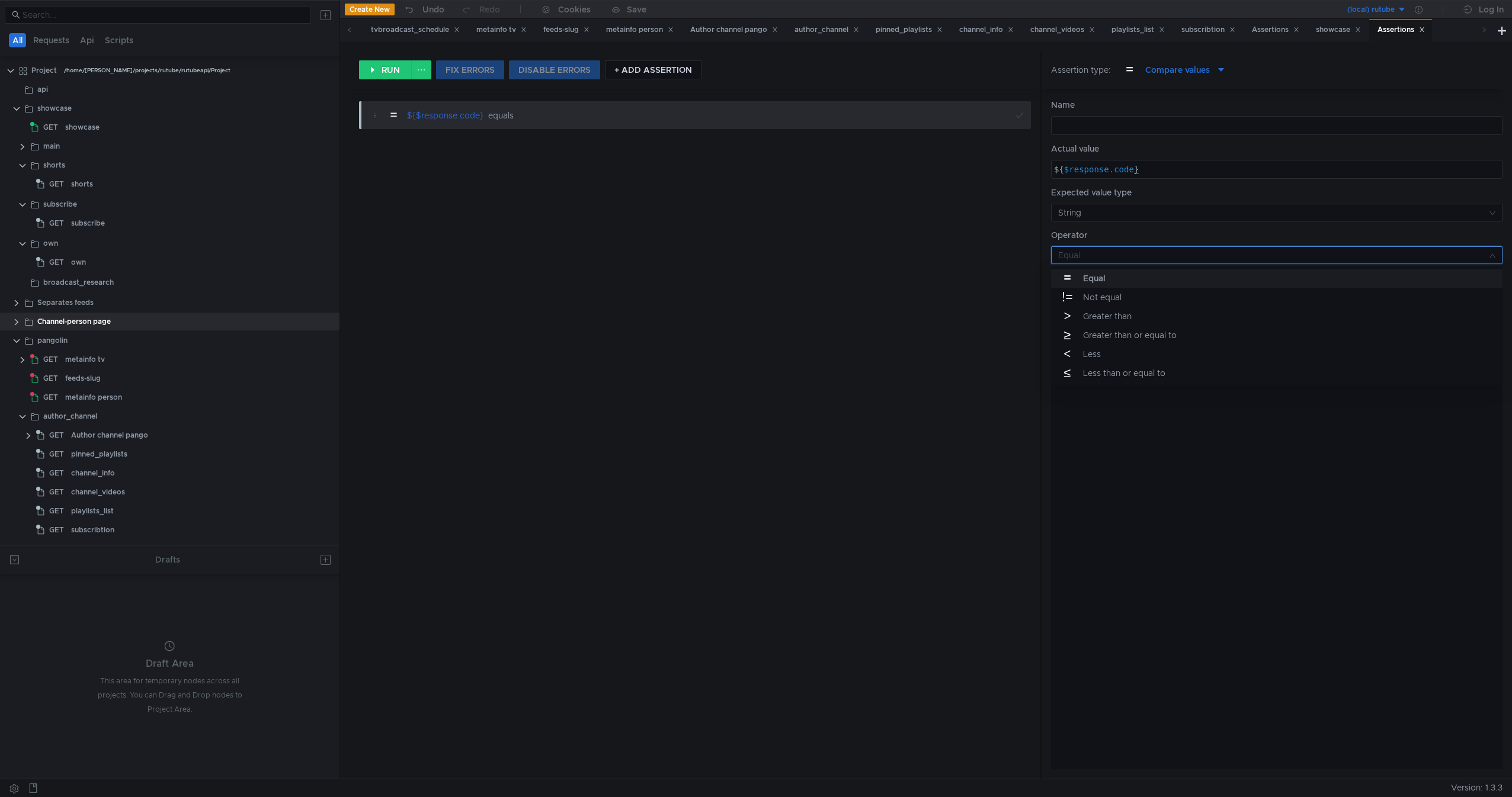
click at [1168, 256] on div at bounding box center [756, 398] width 1512 height 797
click at [1185, 331] on div at bounding box center [1276, 538] width 452 height 500
type textarea "200"
click at [615, 233] on div "= ${$response.code} equals 200" at bounding box center [695, 435] width 691 height 687
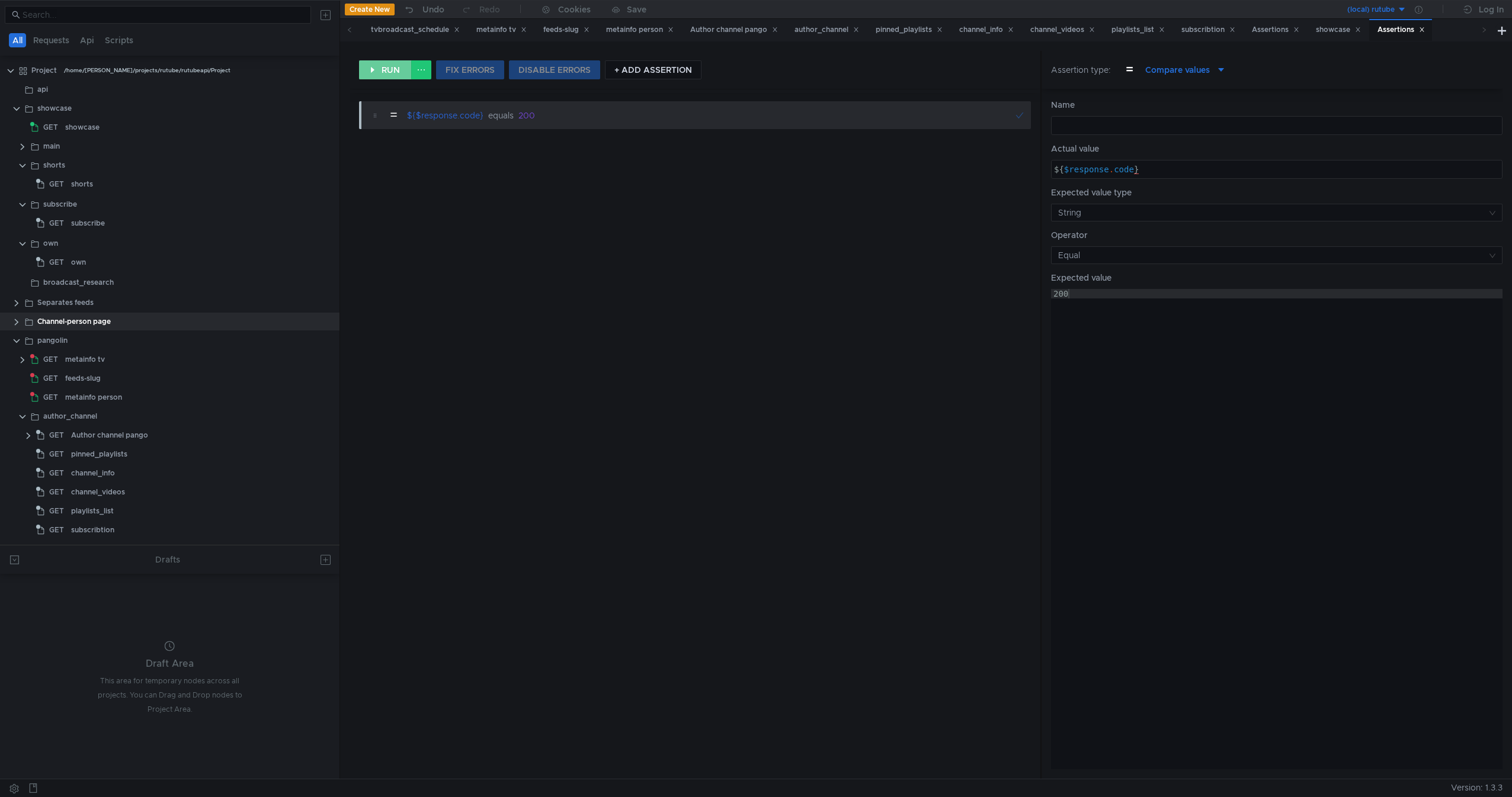
click at [399, 67] on button "RUN" at bounding box center [386, 69] width 53 height 19
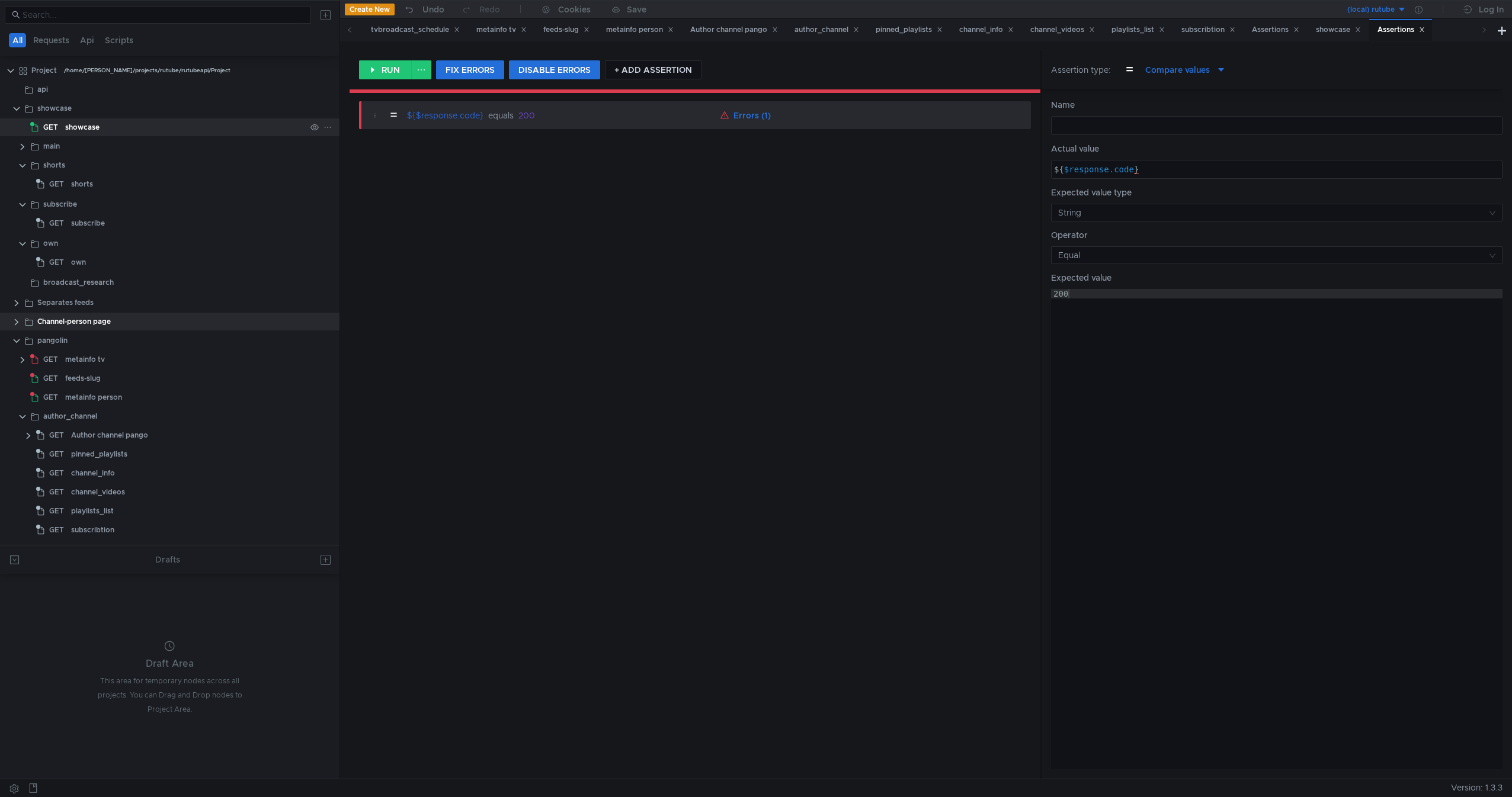
click at [123, 134] on div "showcase" at bounding box center [185, 127] width 241 height 18
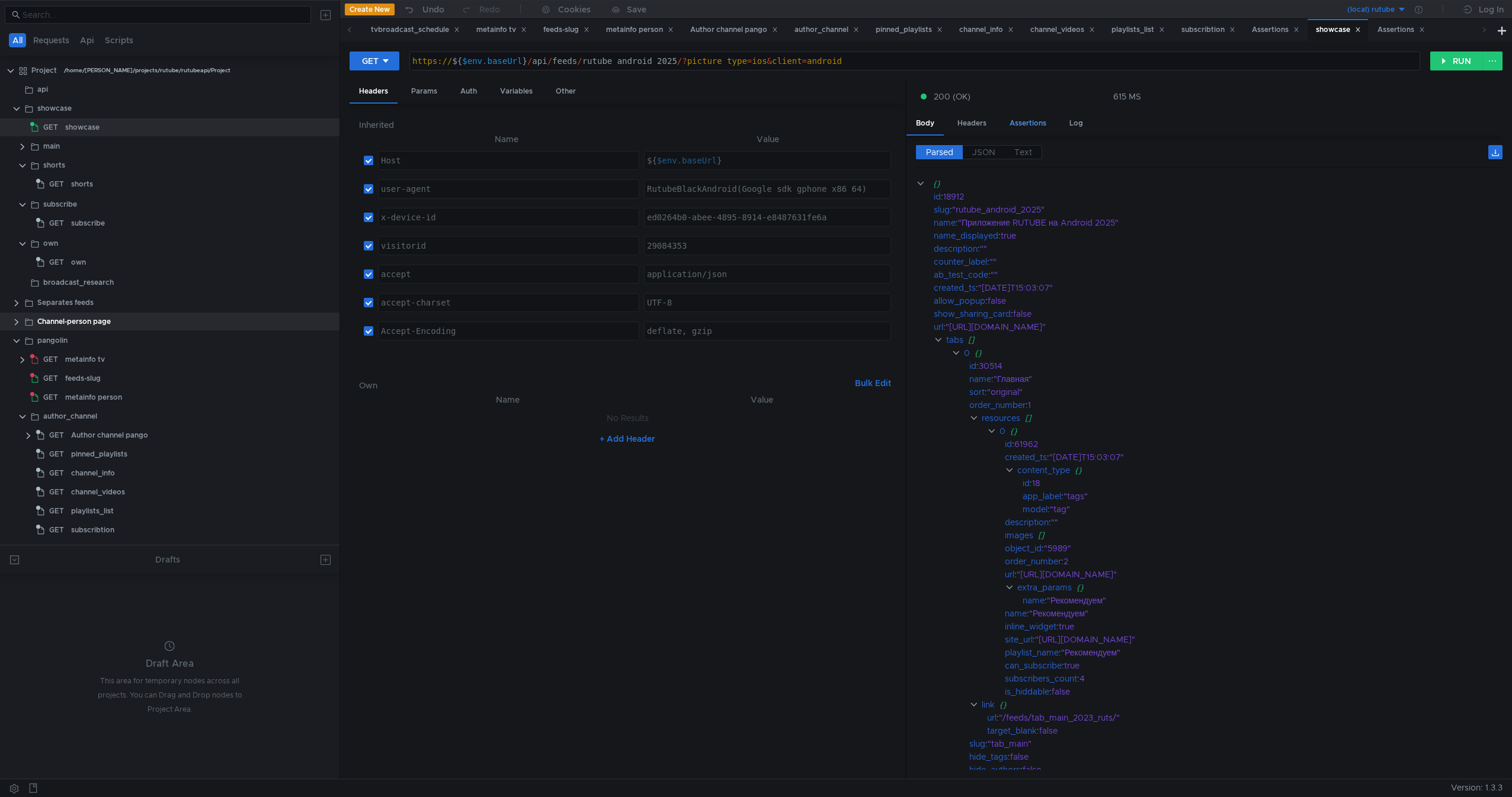
click at [1025, 131] on div "Assertions" at bounding box center [1028, 123] width 56 height 22
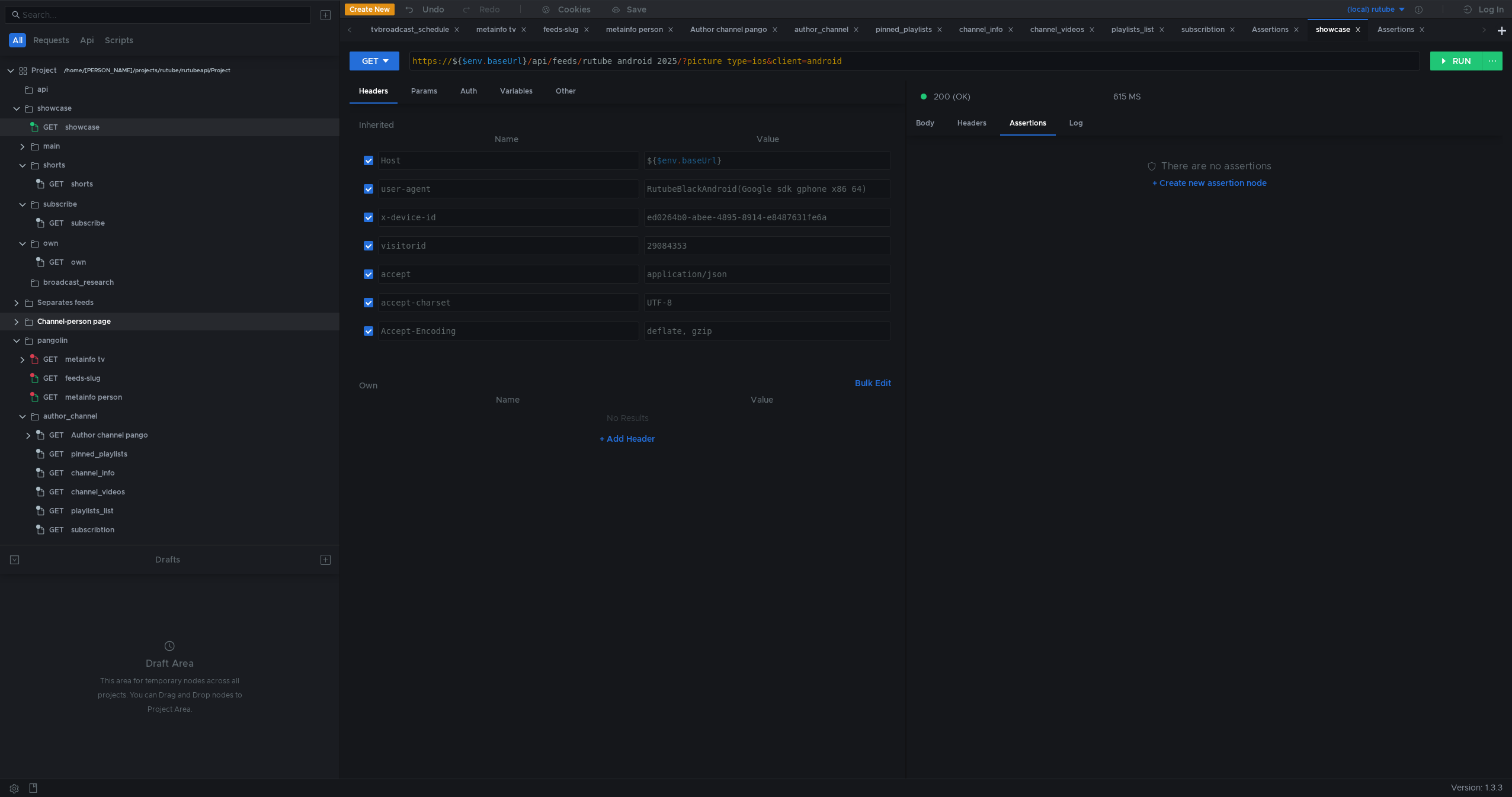
click at [1197, 183] on button "+ Create new assertion node" at bounding box center [1209, 183] width 134 height 19
click at [1192, 171] on button "+ ADD" at bounding box center [1184, 165] width 45 height 19
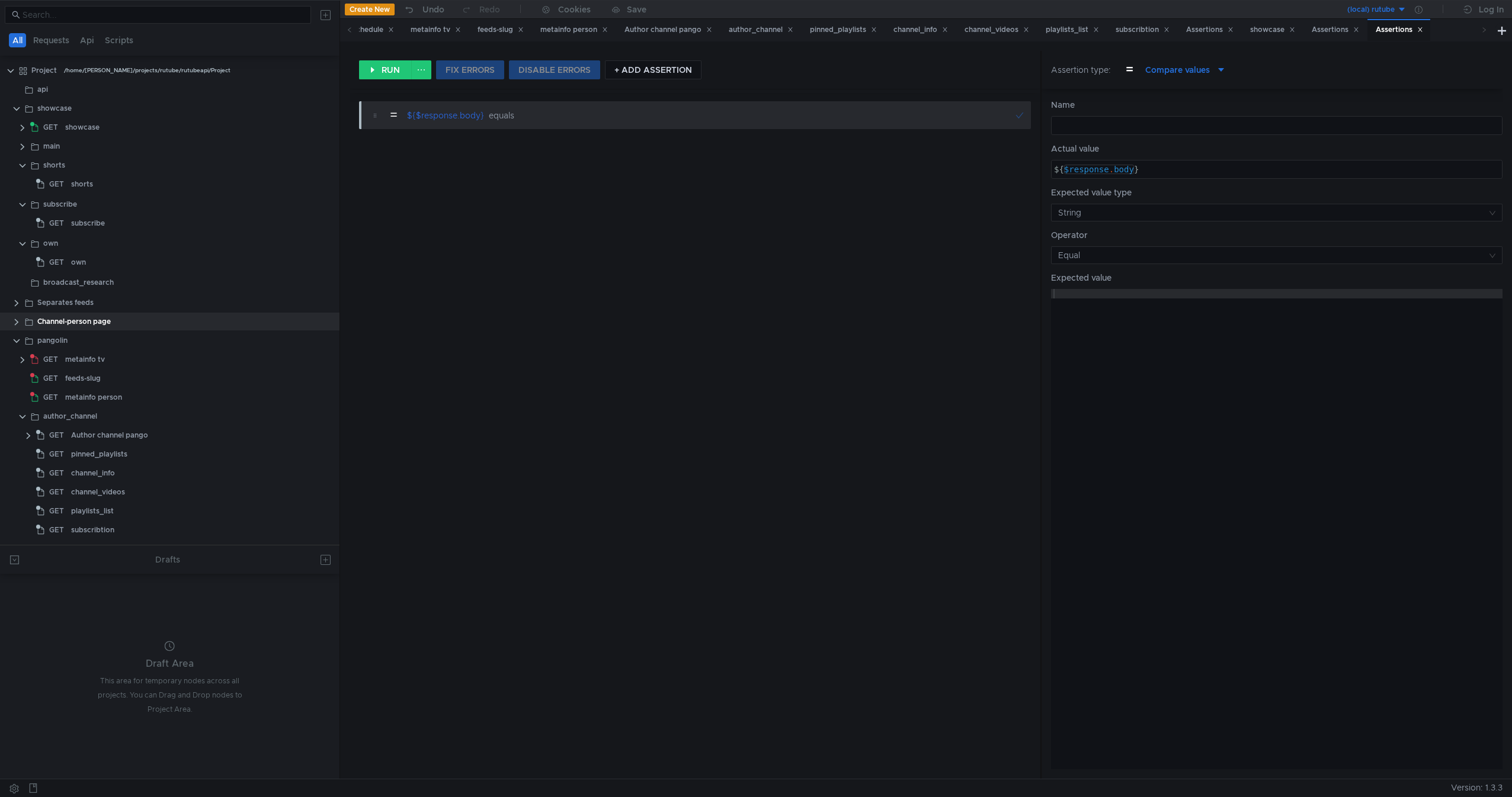
click at [1127, 165] on div "${ $response . body }" at bounding box center [1276, 178] width 450 height 28
type textarea "${$response.code}"
click at [1160, 315] on div at bounding box center [1276, 538] width 452 height 500
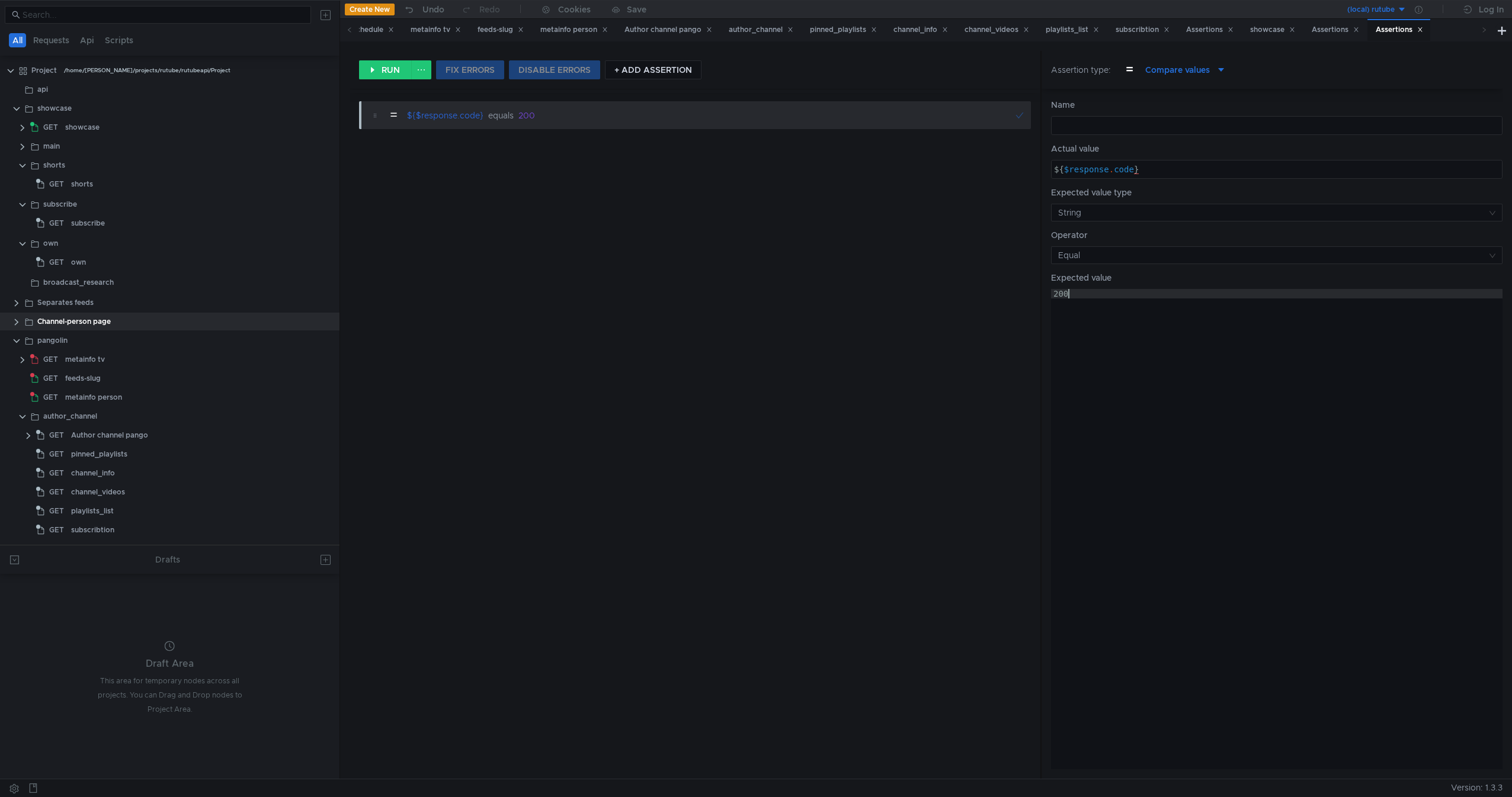
scroll to position [0, 1]
type textarea "200"
click at [375, 73] on button "RUN" at bounding box center [386, 69] width 53 height 19
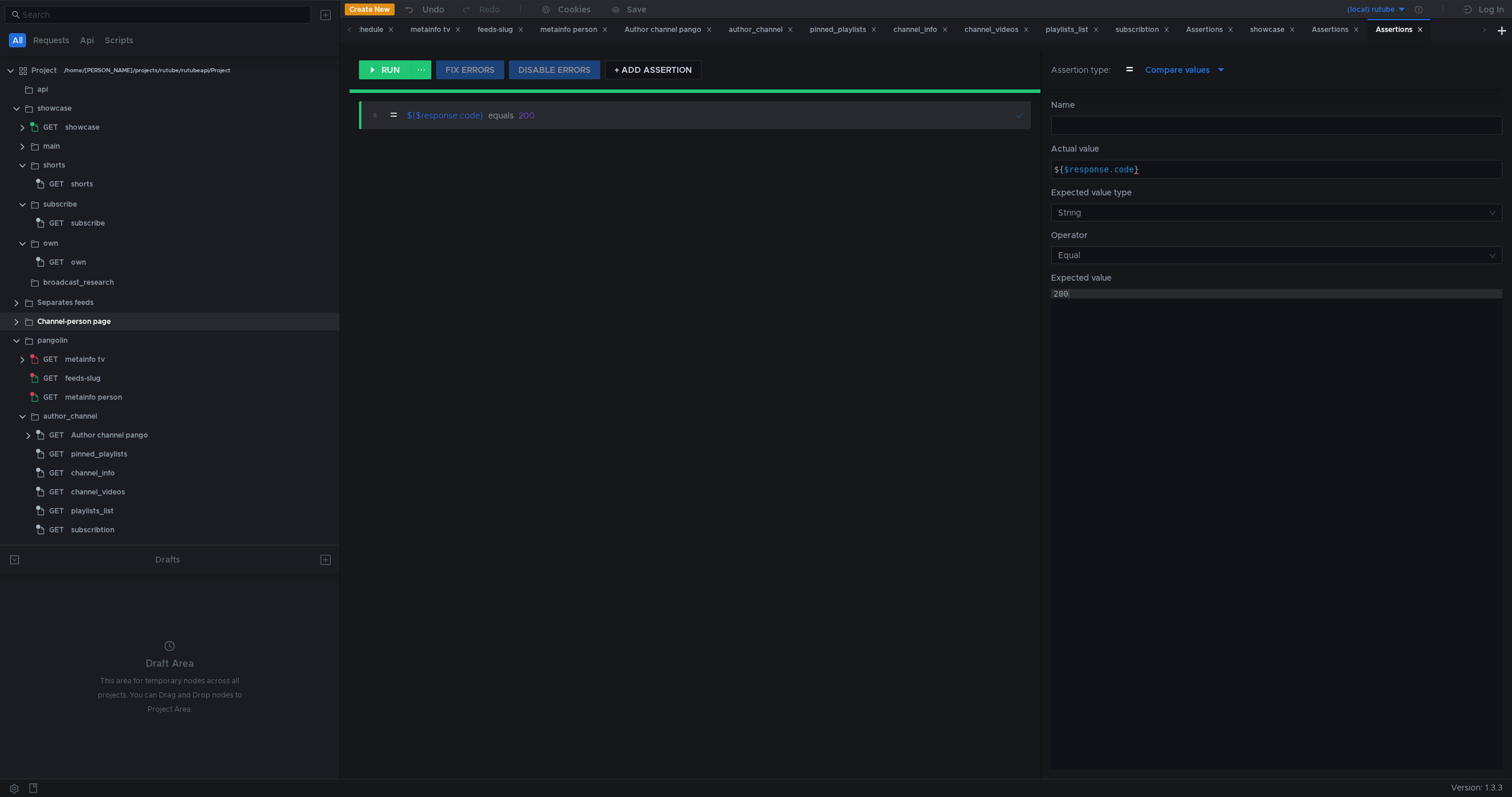
click at [623, 235] on div "= ${$response.code} equals 200" at bounding box center [695, 435] width 691 height 687
click at [85, 365] on div "metainfo tv" at bounding box center [85, 359] width 39 height 18
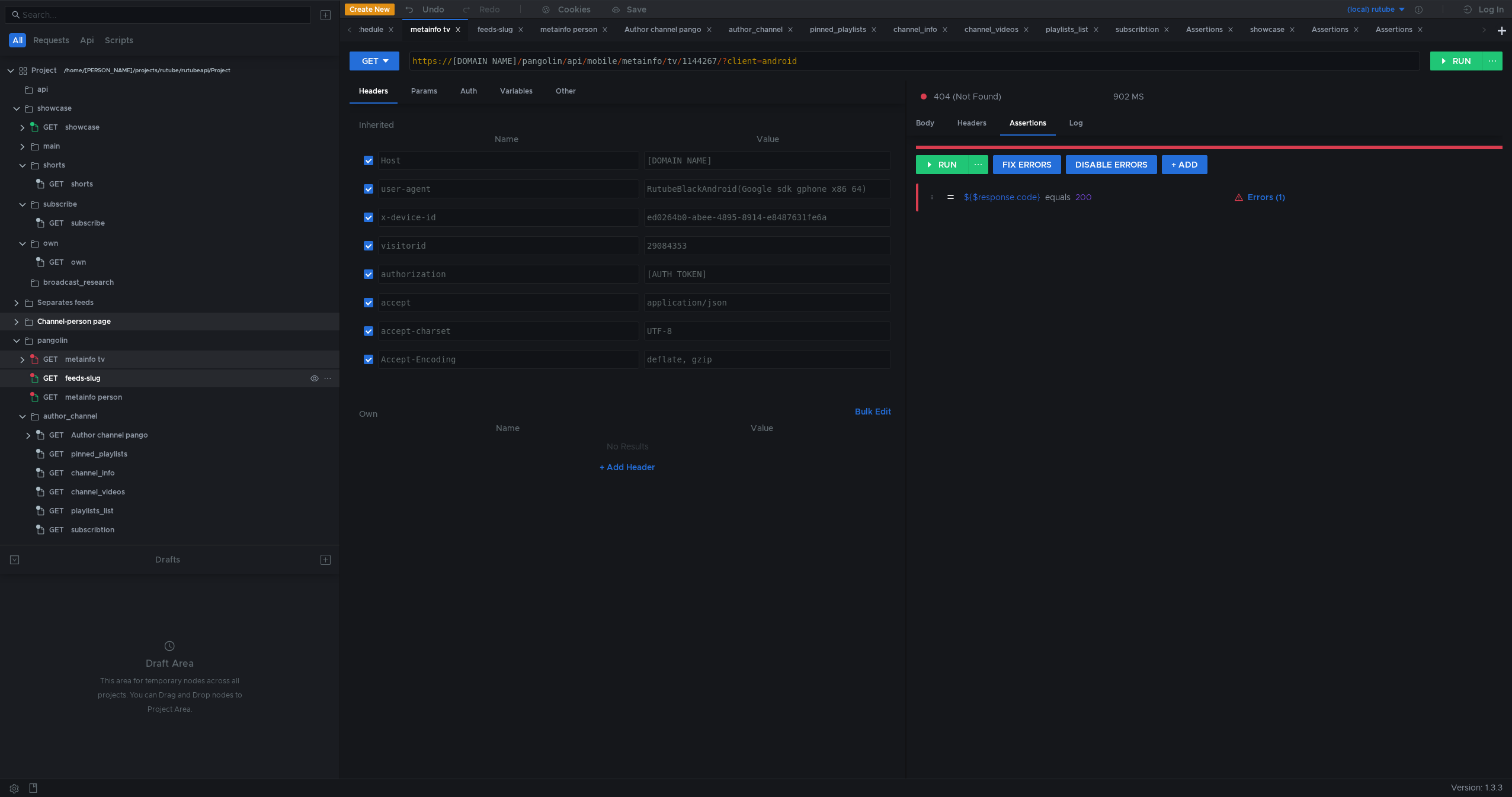
click at [97, 372] on div "feeds-slug" at bounding box center [82, 378] width 35 height 18
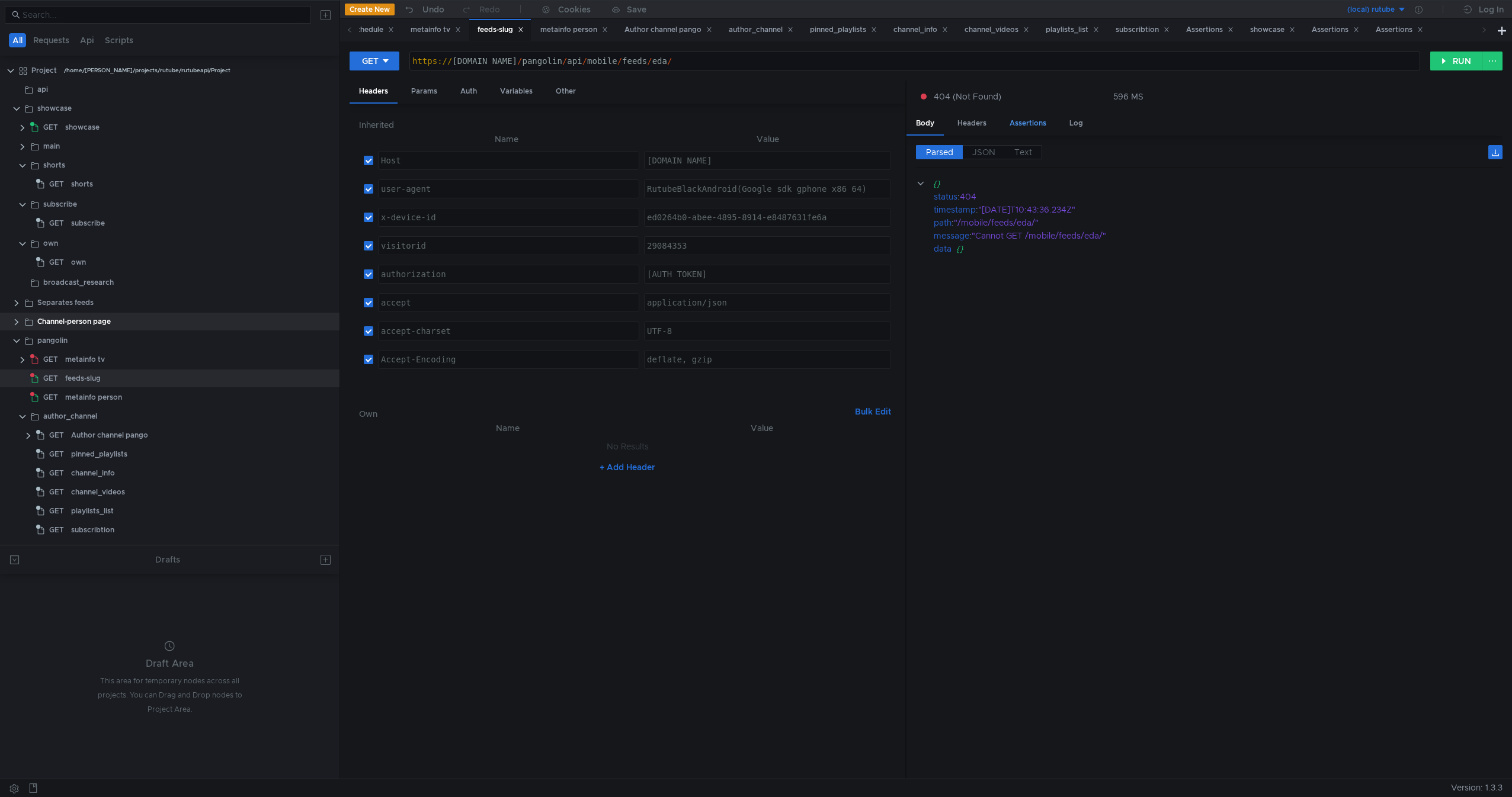
click at [1025, 124] on div "Assertions" at bounding box center [1028, 123] width 56 height 22
click at [1185, 175] on button "+ Create new assertion node" at bounding box center [1209, 183] width 134 height 19
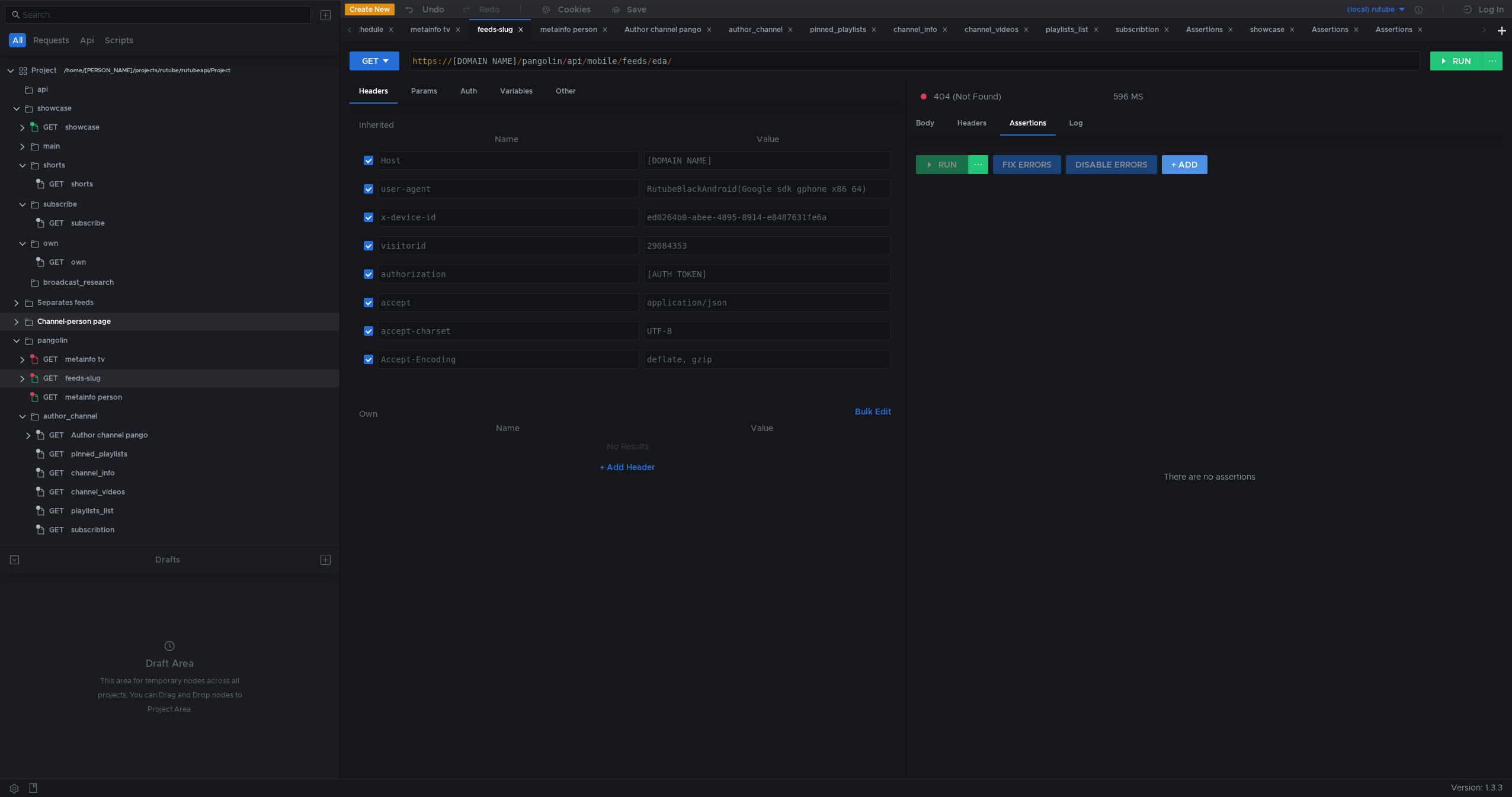
click at [1174, 171] on button "+ ADD" at bounding box center [1184, 165] width 45 height 19
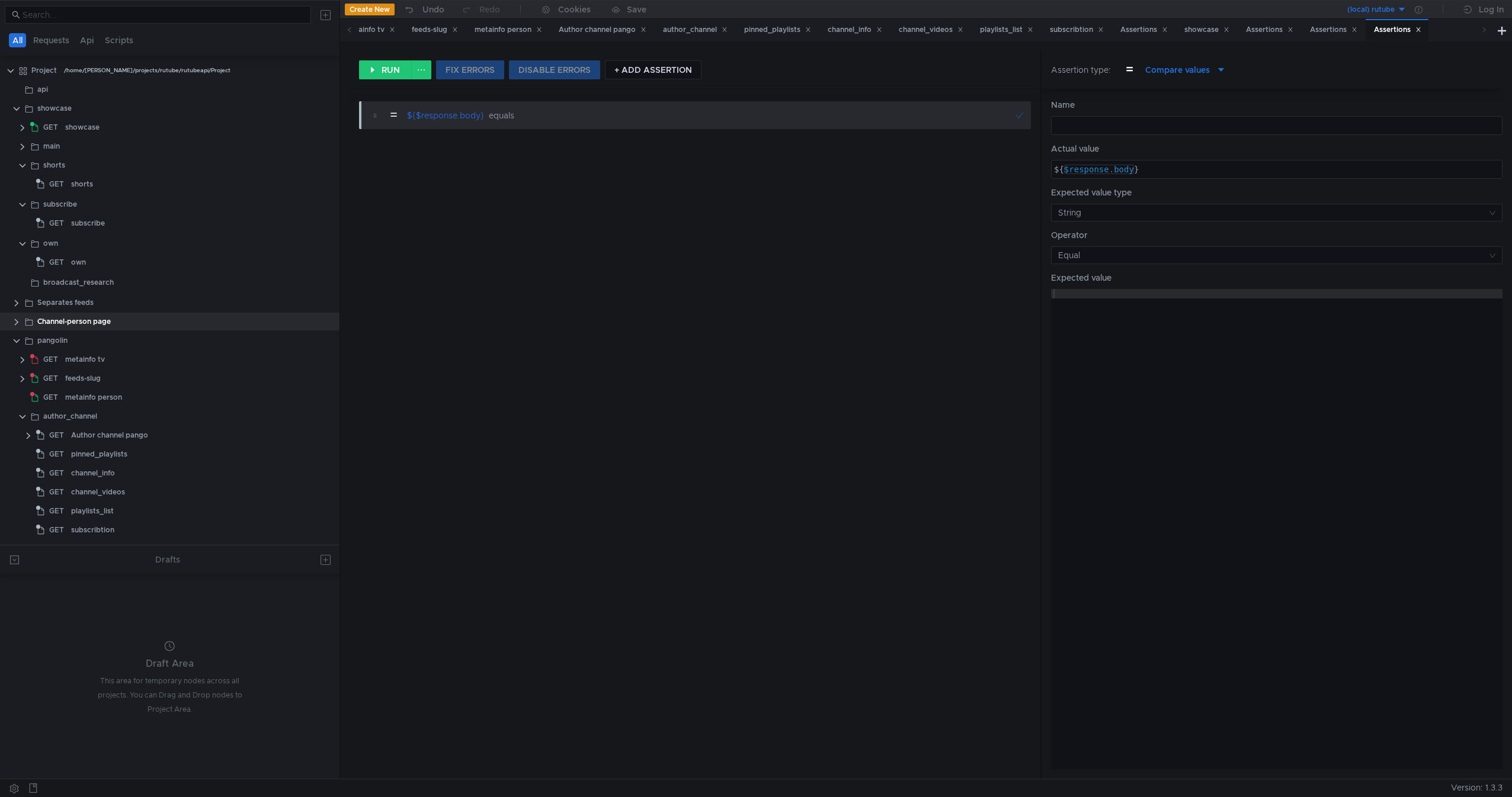
click at [1125, 164] on div "${ $response . body }" at bounding box center [1276, 169] width 450 height 18
type textarea "${$response.code}"
click at [1206, 354] on div at bounding box center [1276, 538] width 452 height 500
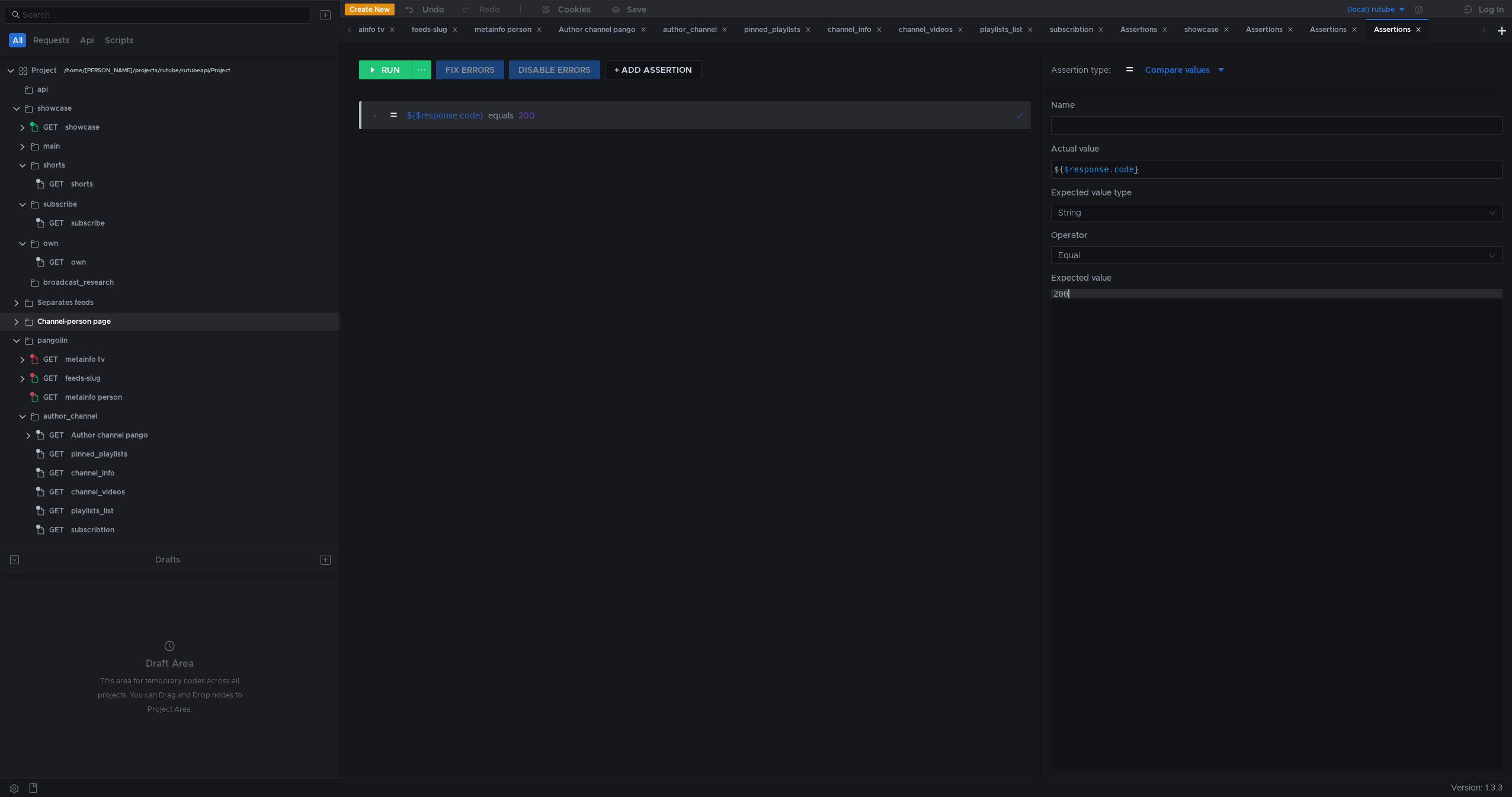
scroll to position [0, 1]
type textarea "200"
click at [729, 355] on div "= ${$response.code} equals 200" at bounding box center [695, 435] width 691 height 687
click at [100, 398] on div "metainfo person" at bounding box center [93, 397] width 57 height 18
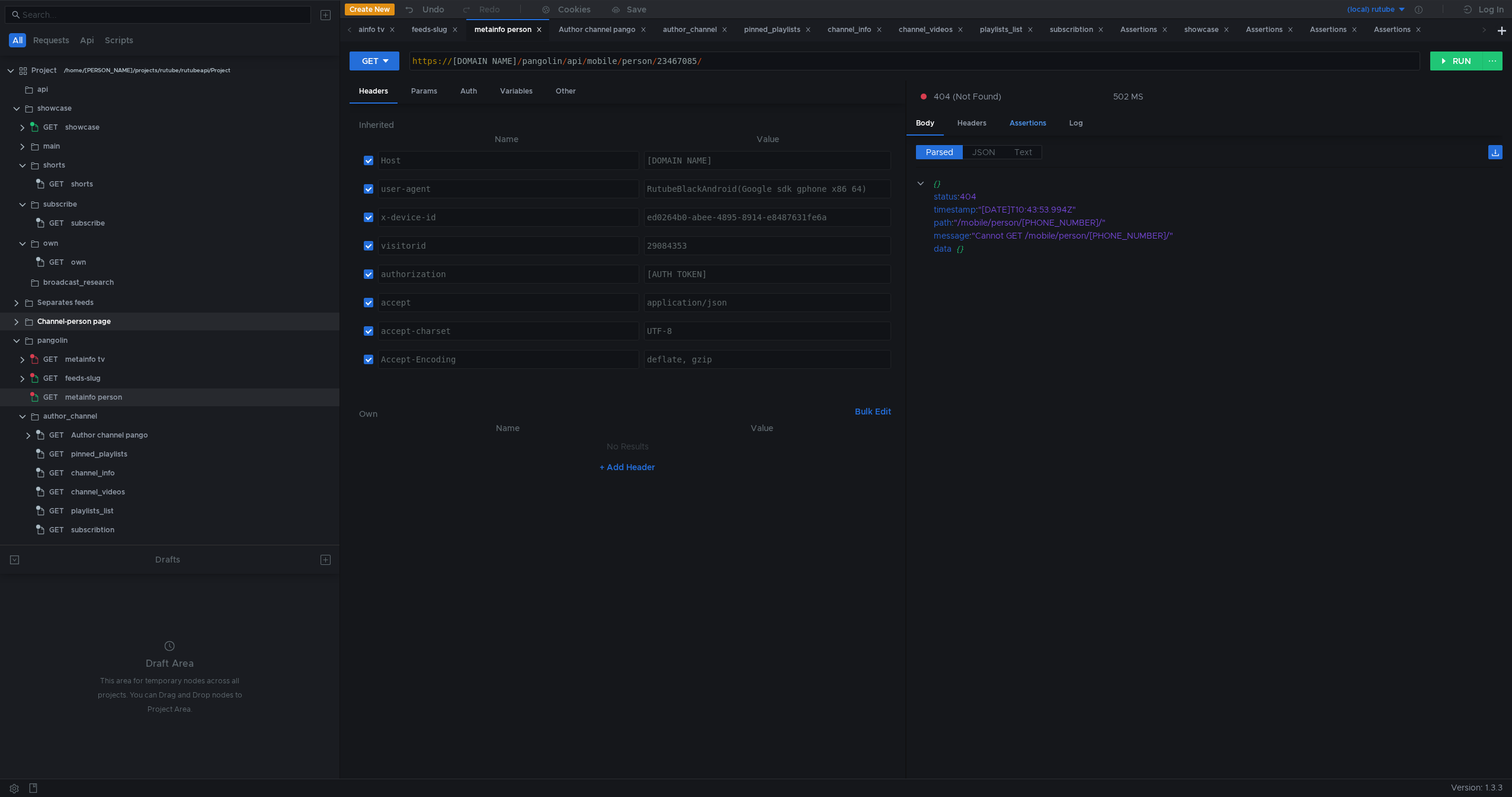
click at [1017, 129] on div "Assertions" at bounding box center [1028, 123] width 56 height 22
click at [1180, 180] on button "+ Create new assertion node" at bounding box center [1209, 183] width 134 height 19
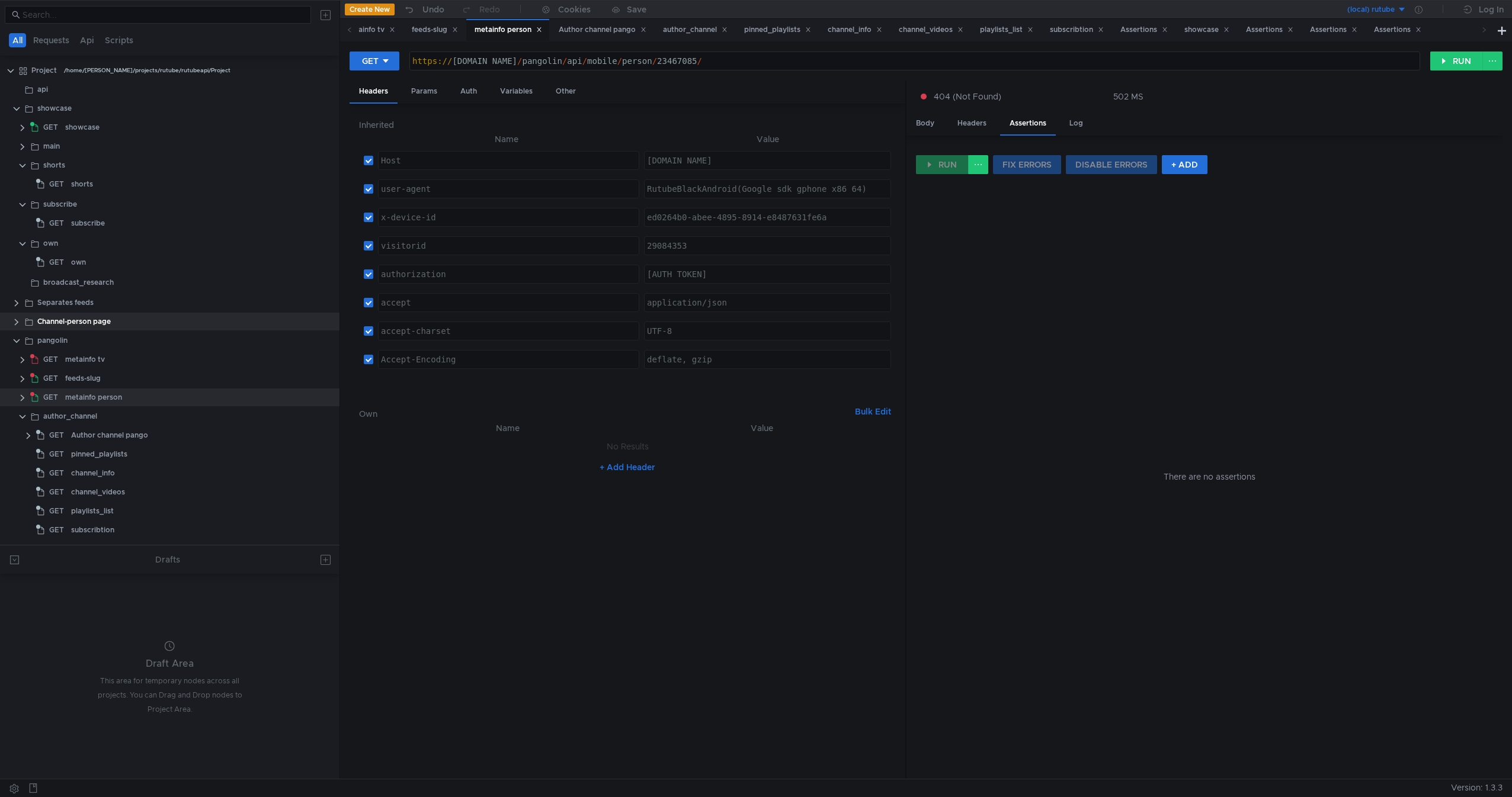
click at [1215, 170] on div "RUN FIX ERRORS DISABLE ERRORS + ADD" at bounding box center [1209, 165] width 586 height 19
click at [1186, 171] on button "+ ADD" at bounding box center [1184, 165] width 45 height 19
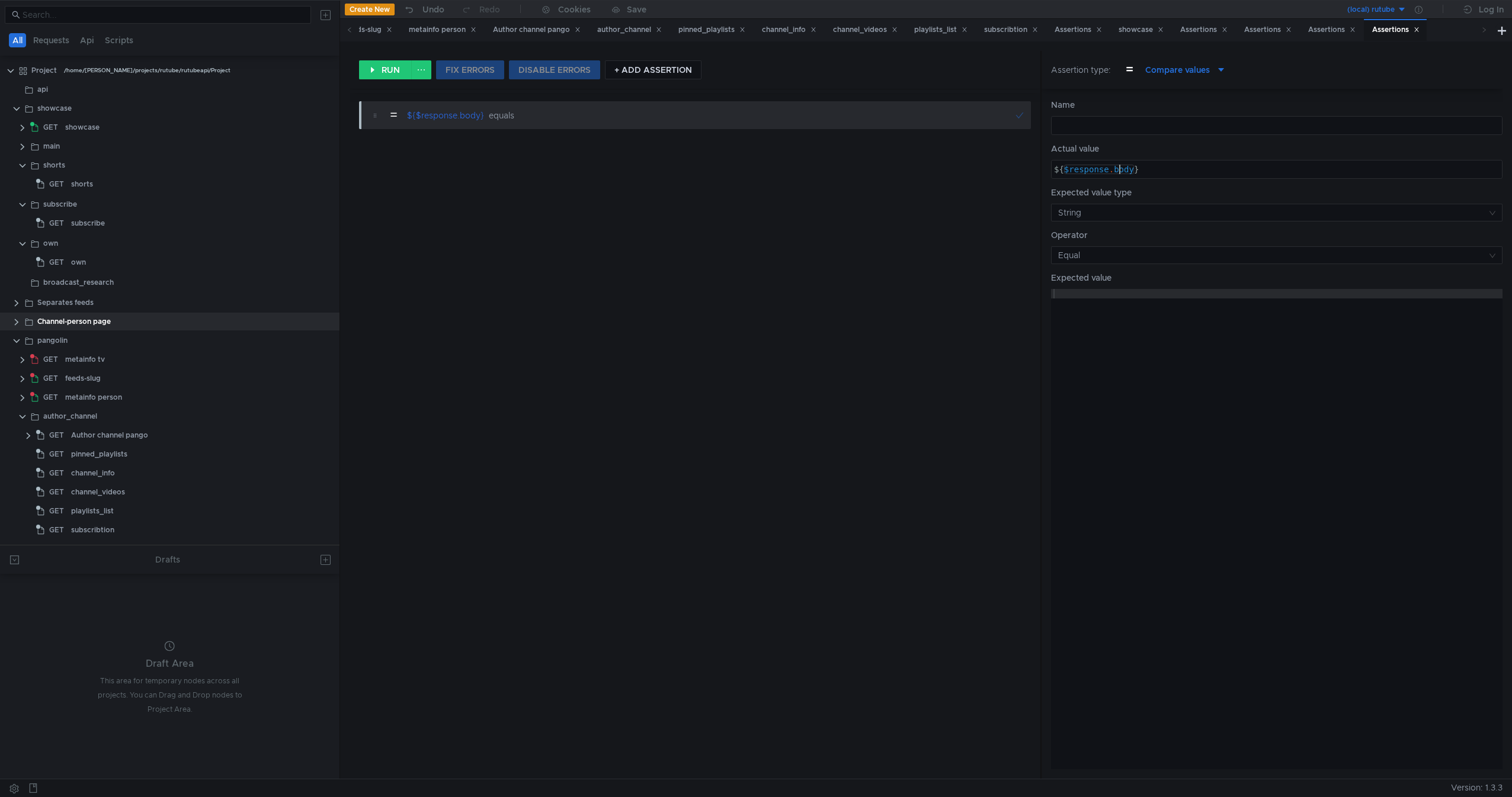
click at [1121, 173] on div "${ $response . body }" at bounding box center [1276, 178] width 450 height 28
type textarea "${$response.code}"
click at [1205, 334] on div at bounding box center [1276, 538] width 452 height 500
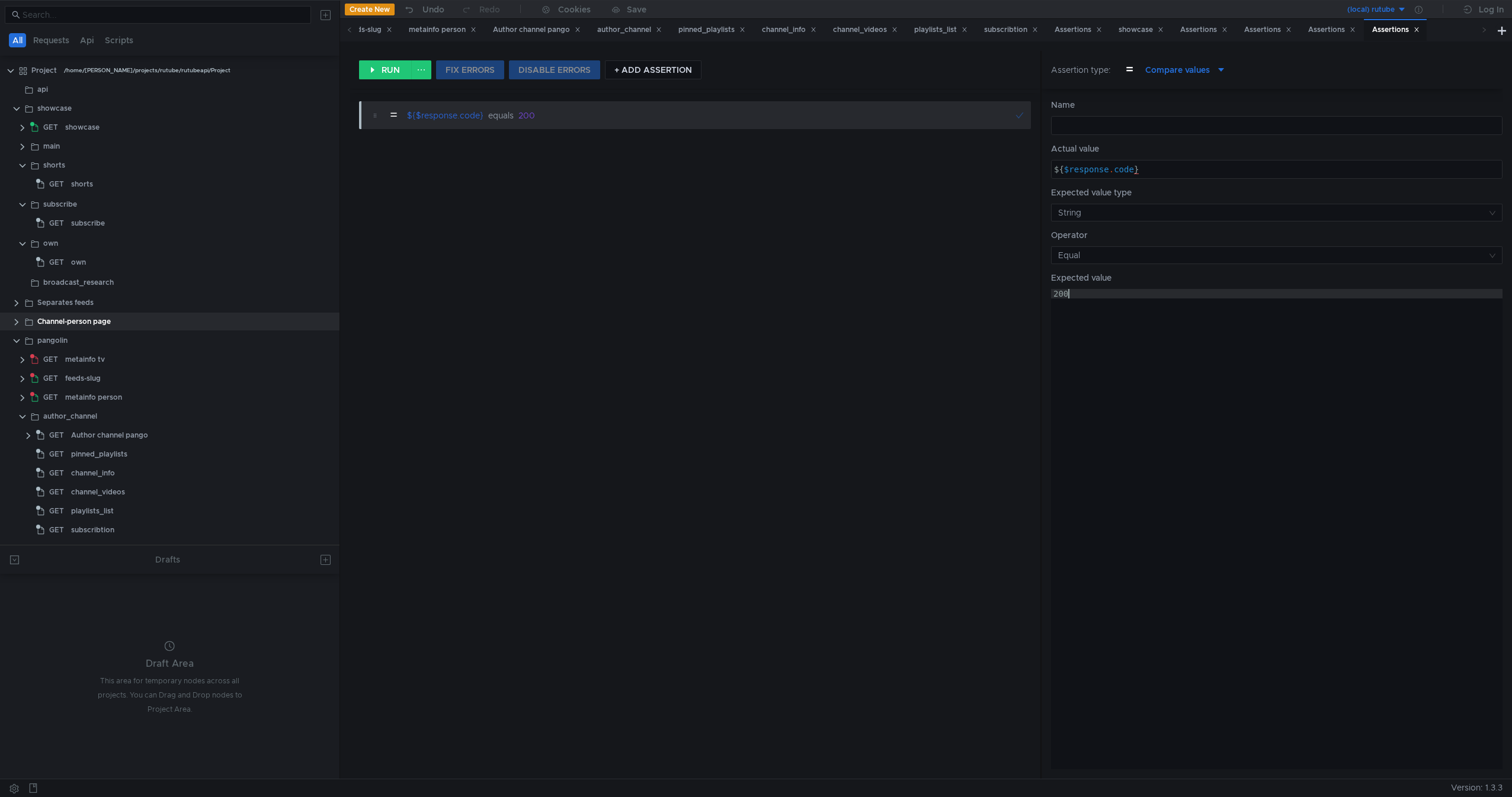
scroll to position [0, 1]
type textarea "200"
click at [732, 263] on div "= ${$response.code} equals 200" at bounding box center [695, 435] width 691 height 687
click at [89, 332] on div "pangolin" at bounding box center [171, 340] width 268 height 18
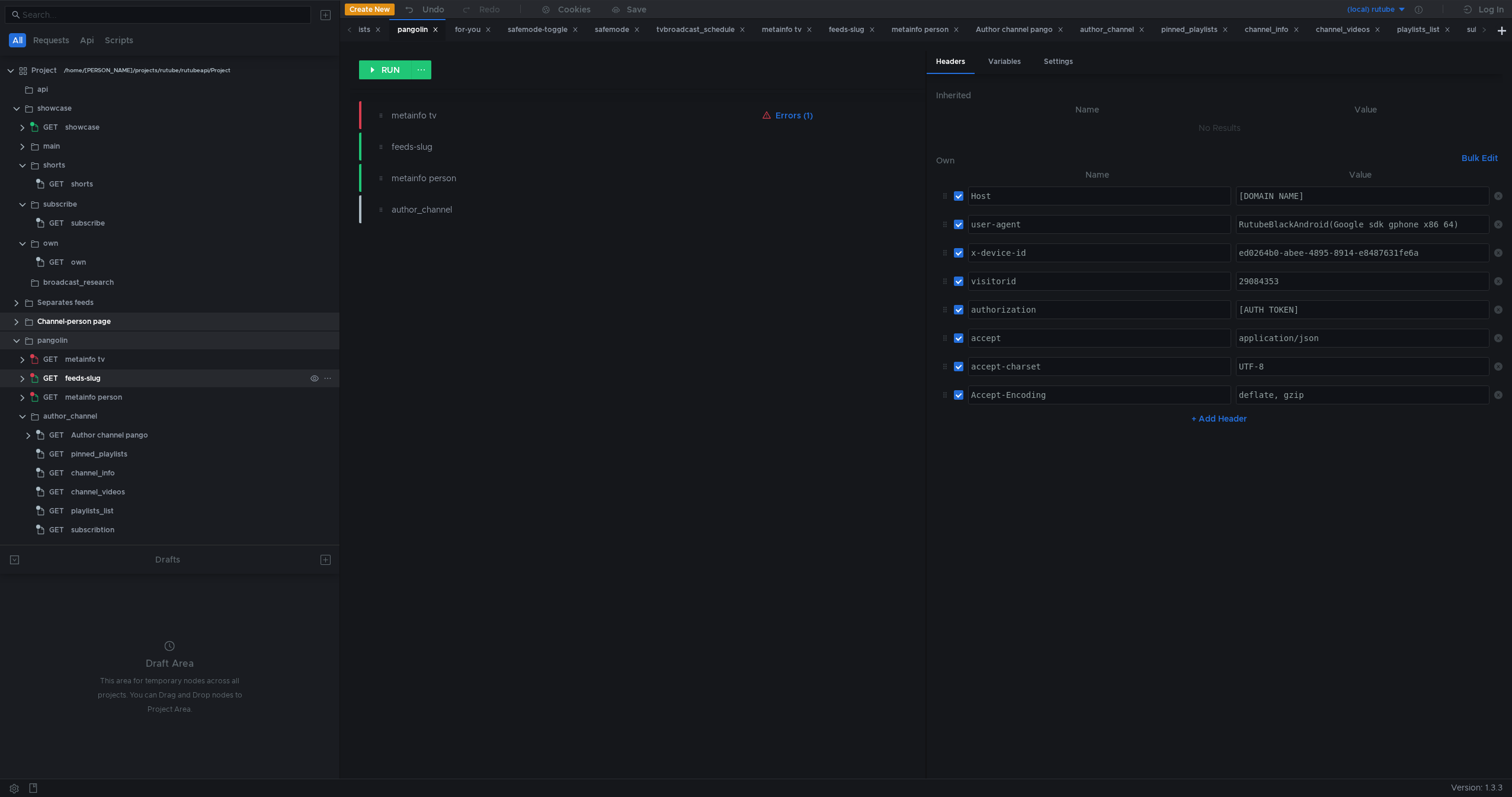
click at [80, 377] on div "feeds-slug" at bounding box center [82, 378] width 35 height 18
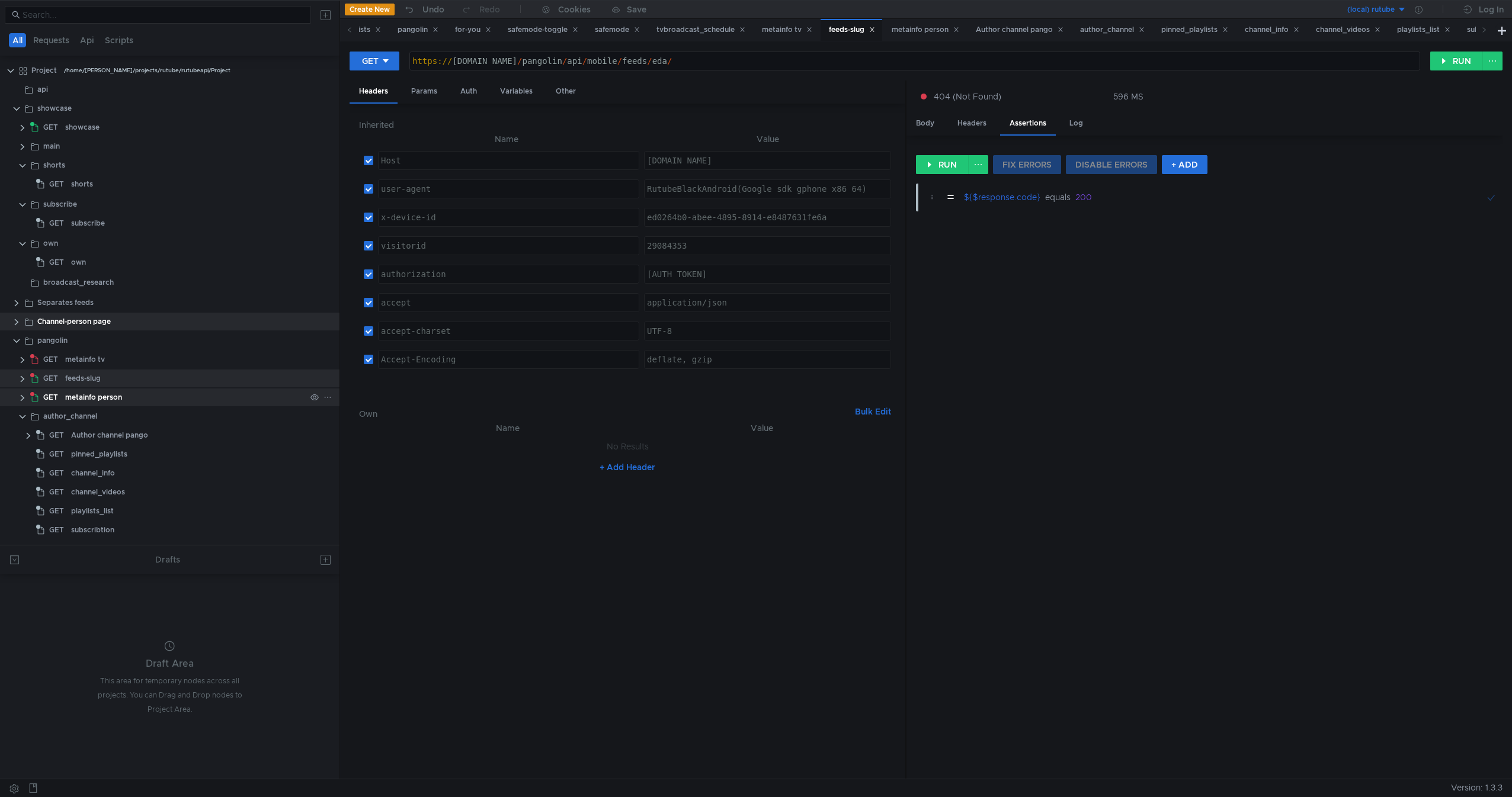
click at [171, 400] on div "metainfo person" at bounding box center [185, 397] width 241 height 18
click at [503, 463] on div "+ Add Header" at bounding box center [627, 467] width 537 height 19
click at [118, 358] on div "metainfo tv" at bounding box center [185, 359] width 241 height 18
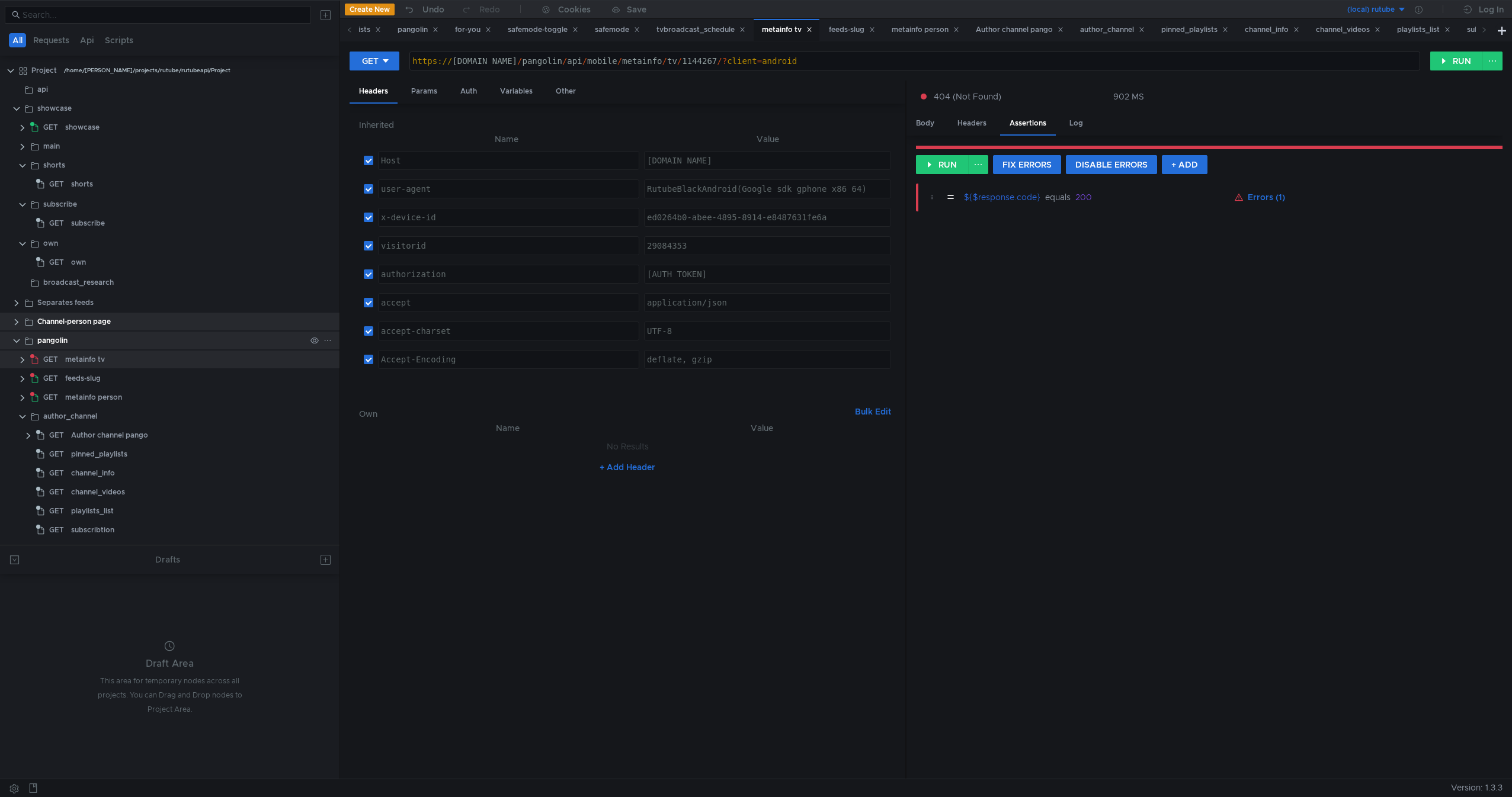
click at [152, 346] on div "pangolin" at bounding box center [171, 340] width 268 height 18
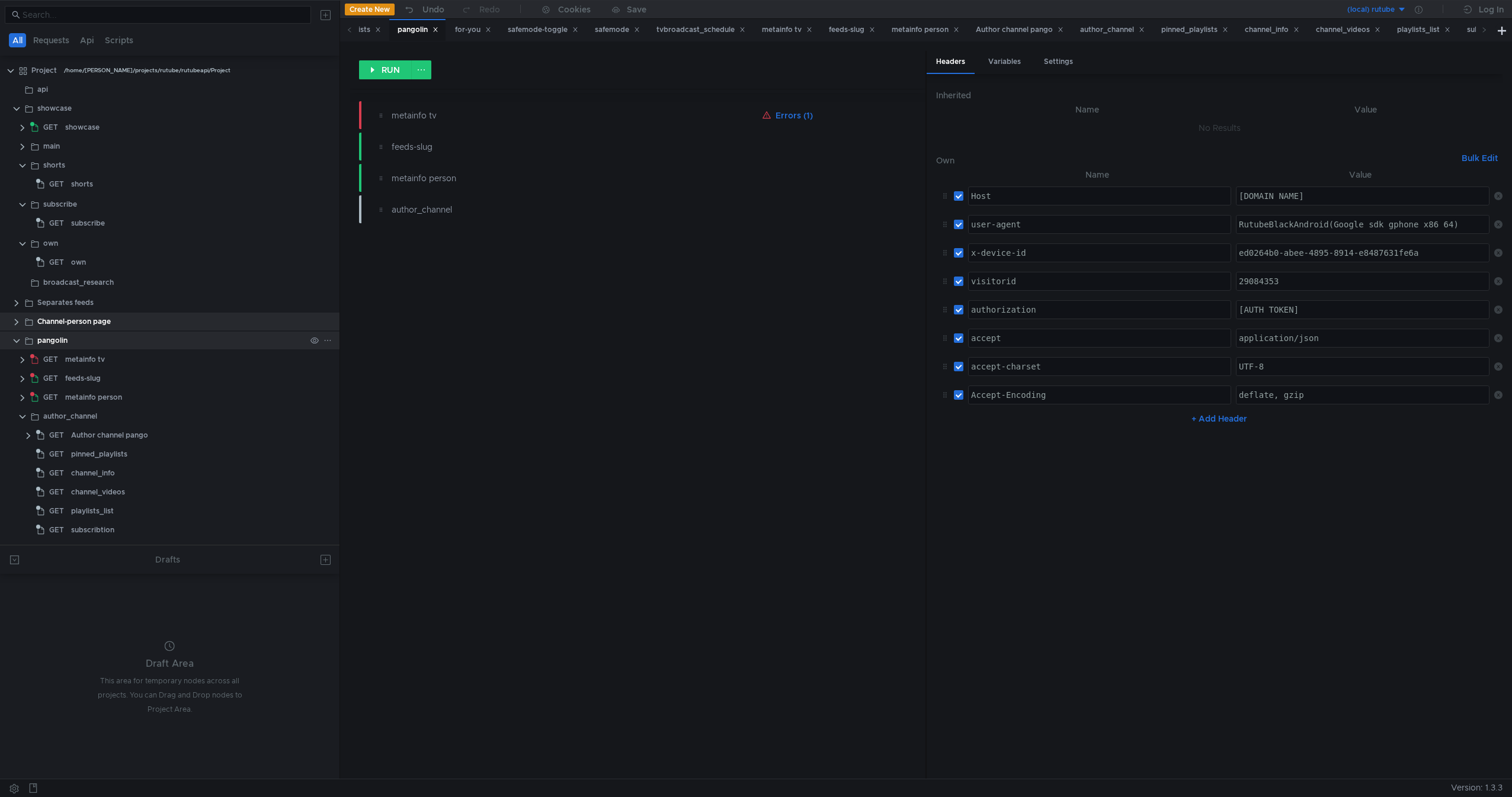
click at [70, 345] on div "pangolin" at bounding box center [171, 340] width 268 height 18
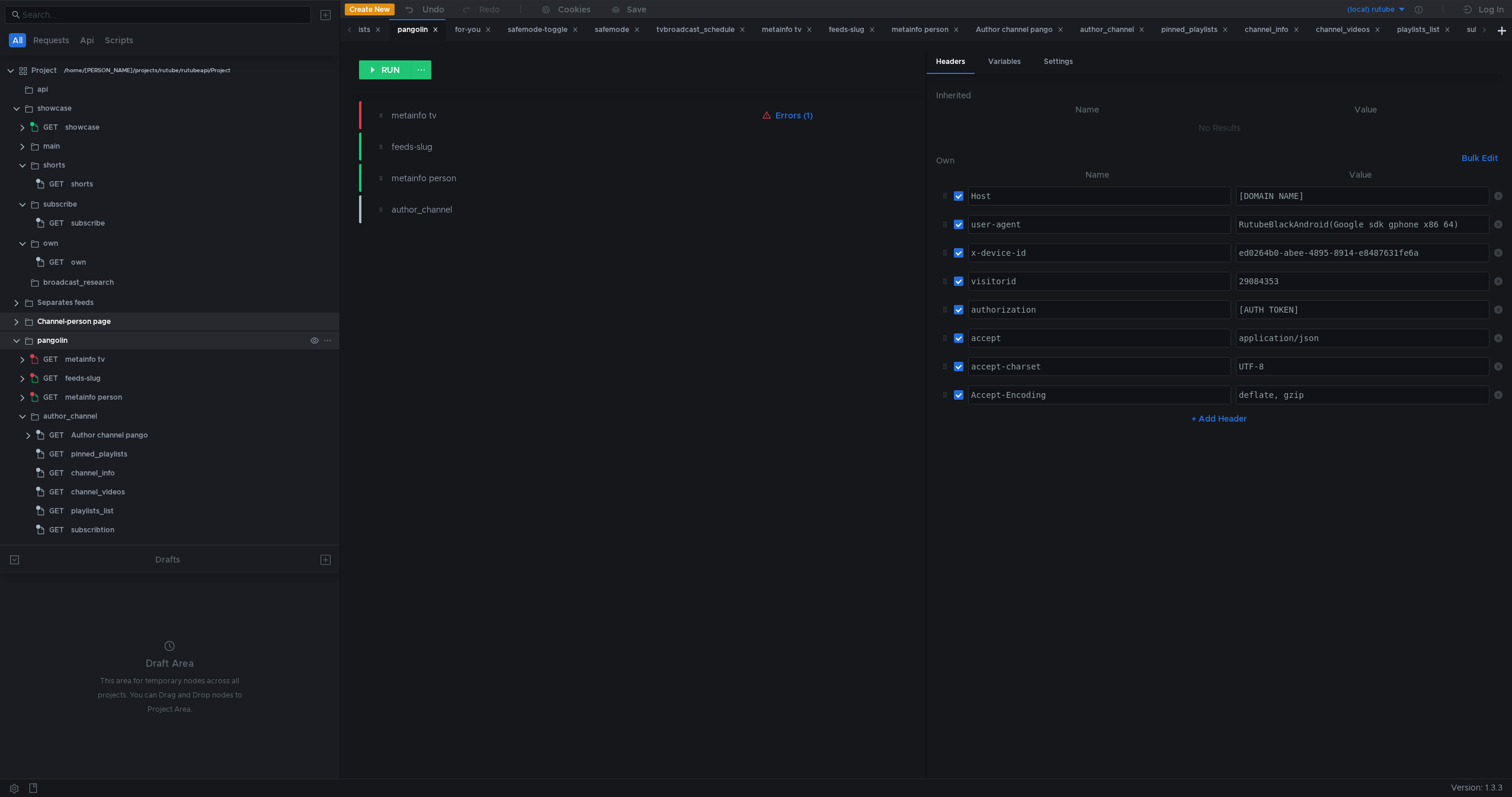
click at [47, 345] on div "pangolin" at bounding box center [52, 340] width 30 height 18
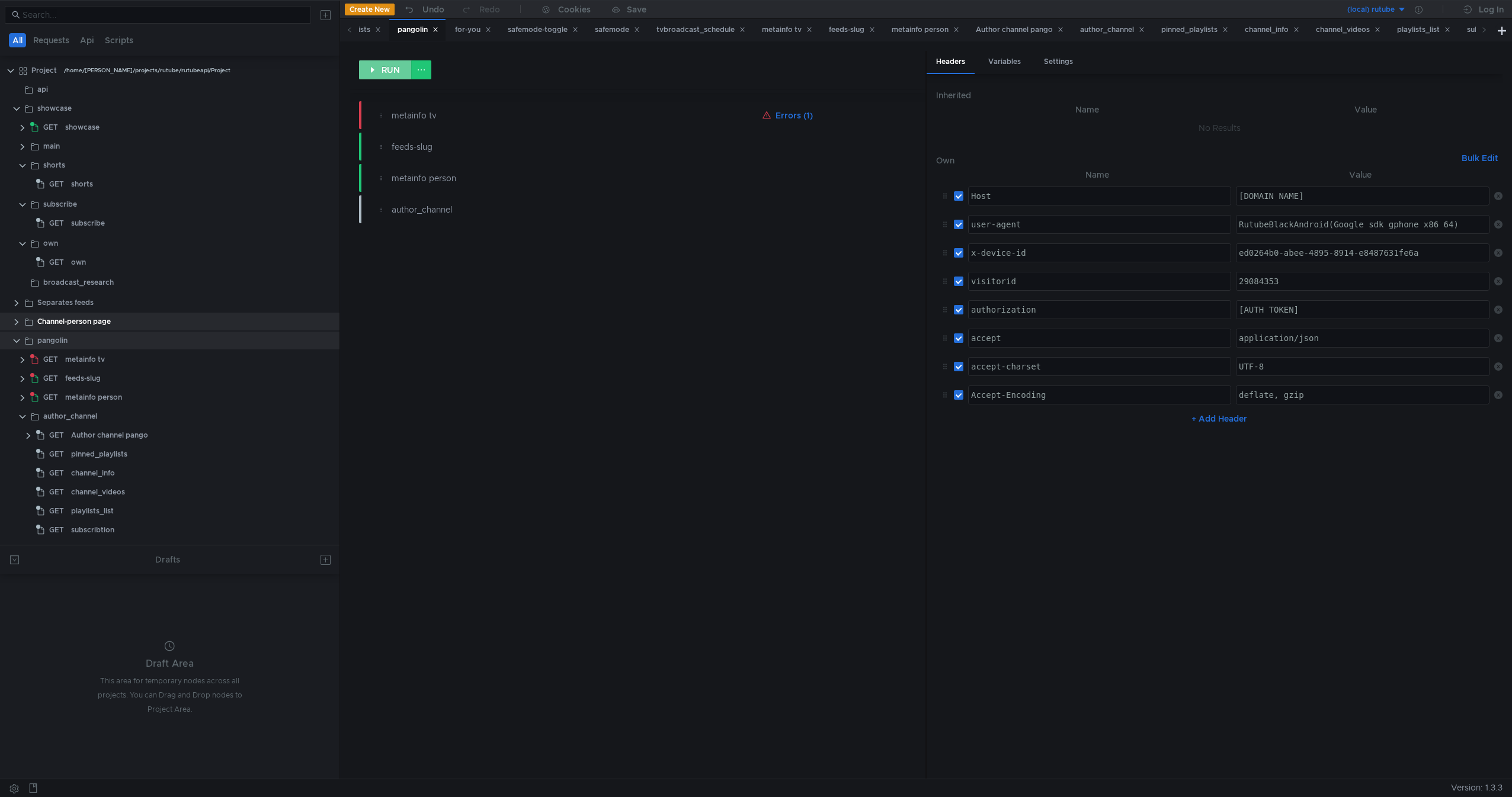
click at [390, 66] on button "RUN" at bounding box center [386, 69] width 53 height 19
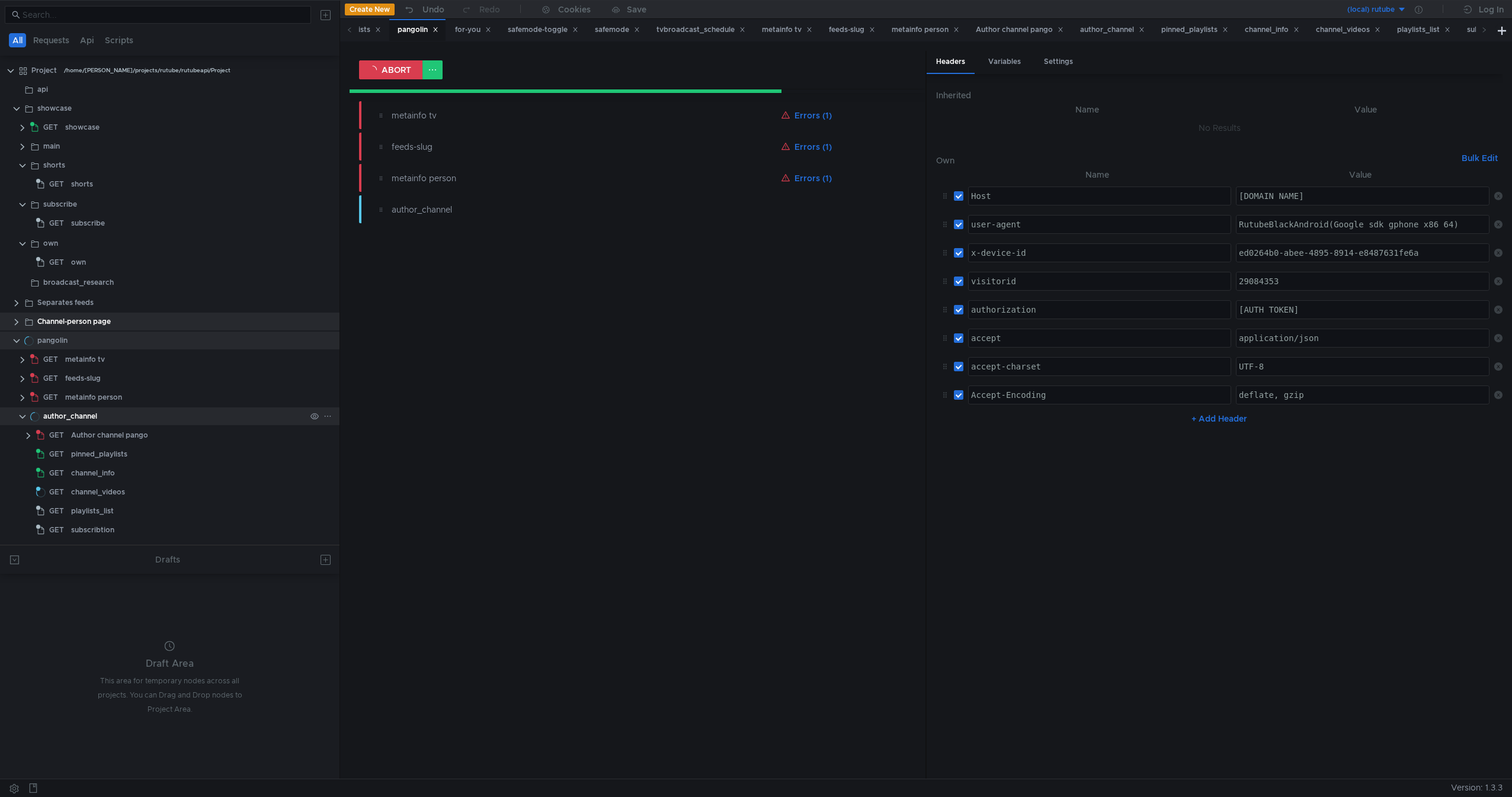
click at [20, 420] on clr-icon at bounding box center [22, 416] width 9 height 9
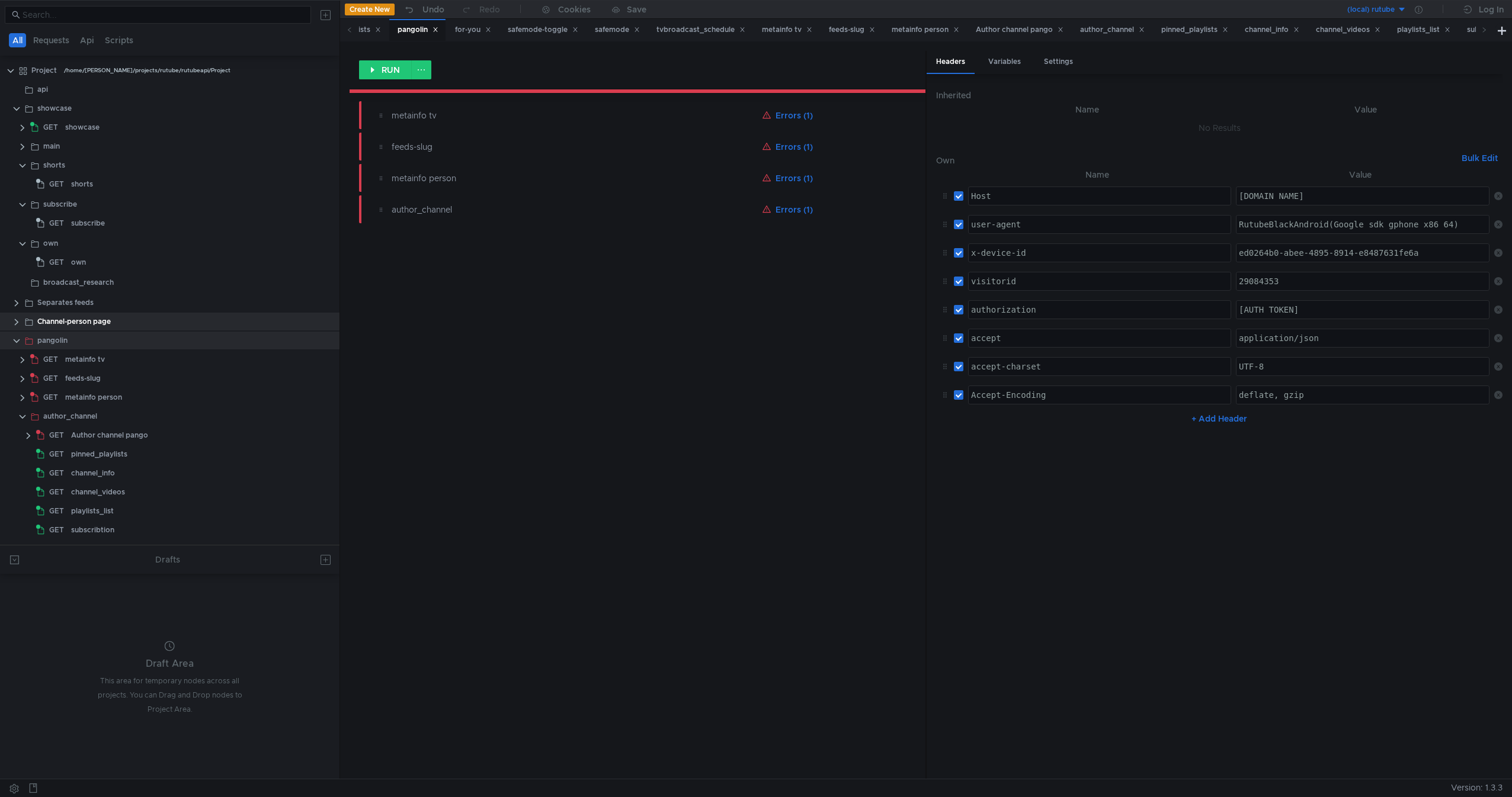
click at [20, 420] on clr-icon at bounding box center [22, 416] width 9 height 9
click at [502, 209] on div "author_channel" at bounding box center [574, 209] width 366 height 13
click at [846, 211] on button "button" at bounding box center [853, 210] width 19 height 19
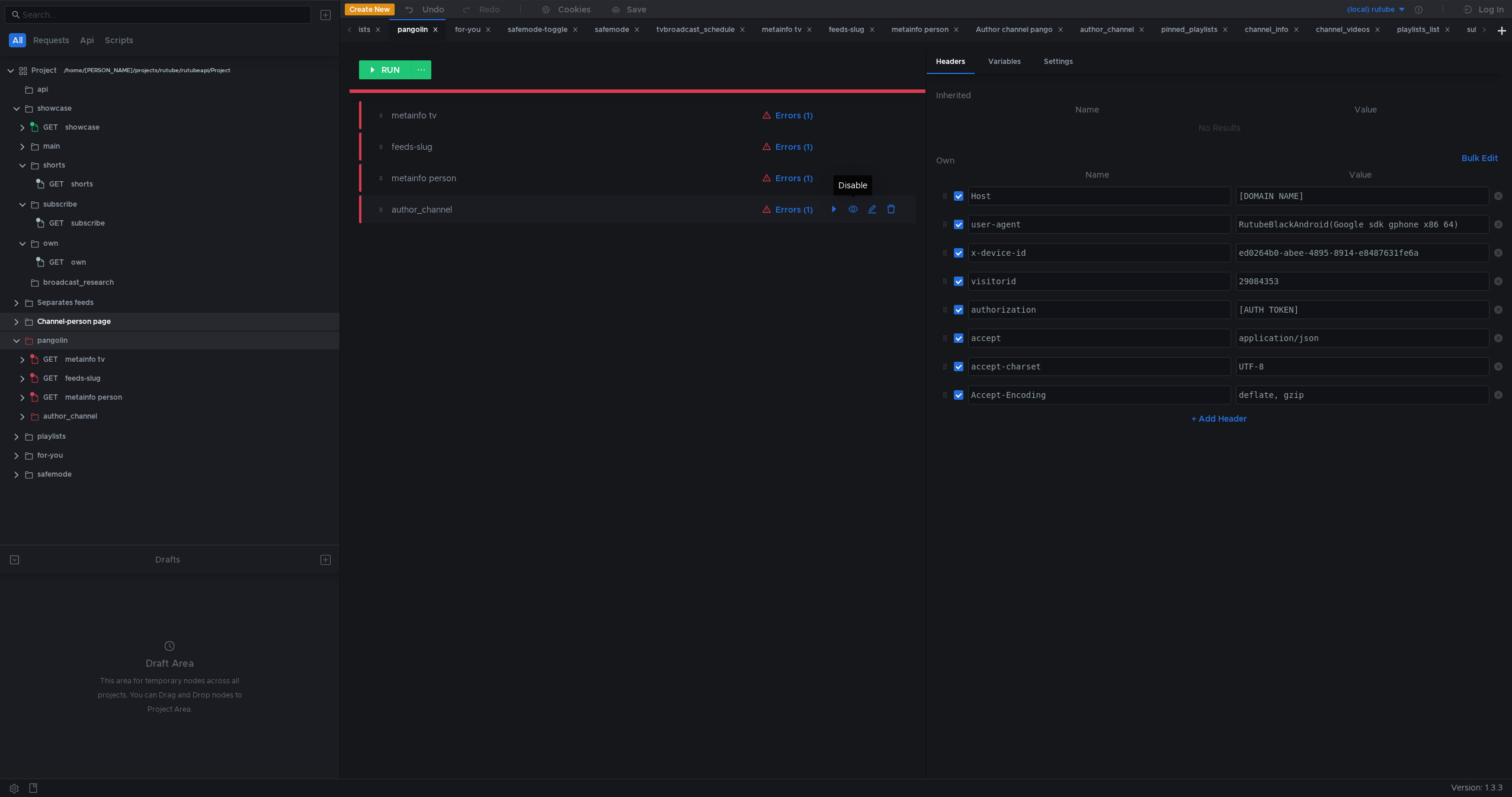
click at [860, 211] on button "button" at bounding box center [853, 210] width 19 height 19
click at [663, 338] on div "RUN metainfo tv Errors (1) feeds-slug Errors (1) metainfo person Errors (1) aut…" at bounding box center [638, 414] width 576 height 728
click at [384, 68] on button "RUN" at bounding box center [386, 69] width 53 height 19
click at [91, 360] on div "metainfo tv" at bounding box center [85, 359] width 39 height 18
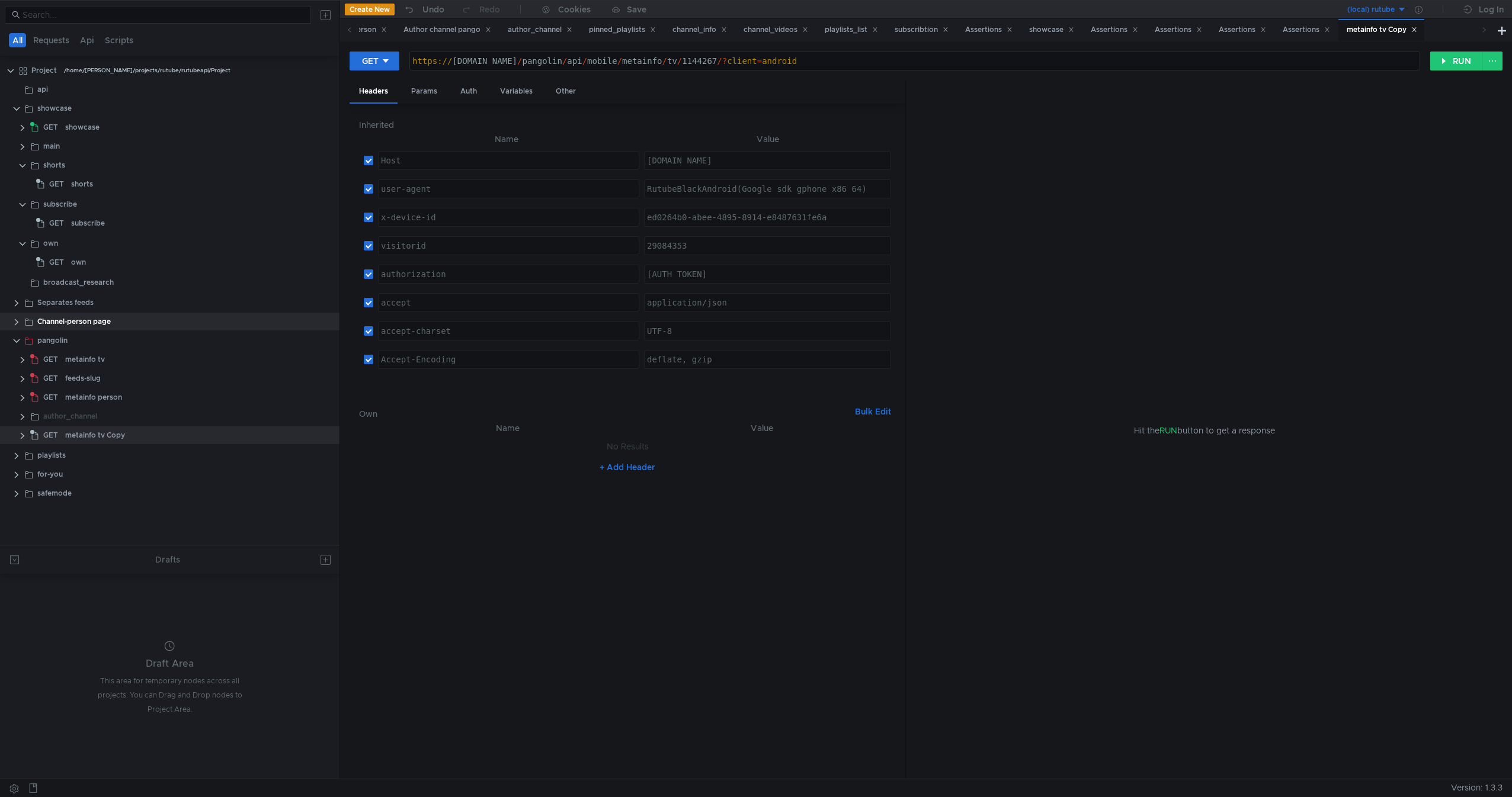
click at [422, 64] on div "https:// [DOMAIN_NAME] / pangolin / api / mobile / metainfo / tv / 1144267 /? c…" at bounding box center [915, 70] width 1010 height 28
paste textarea "tv/resource/smart_category/46495"
click at [1459, 64] on button "RUN" at bounding box center [1456, 61] width 53 height 19
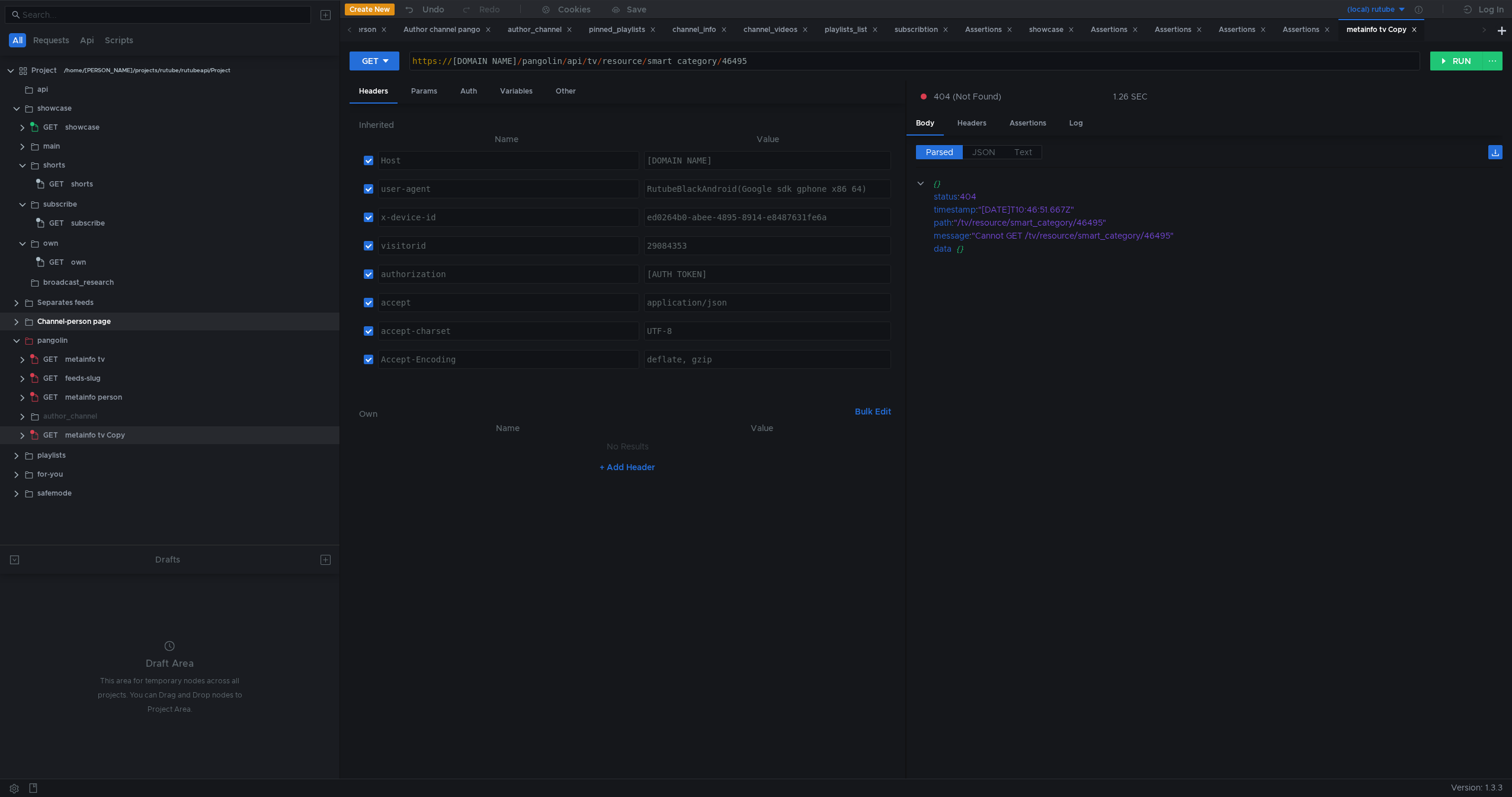
click at [575, 61] on div "https:// [DOMAIN_NAME] / pangolin / api / tv / resource / smart_category / 46495" at bounding box center [915, 70] width 1010 height 28
click at [488, 60] on div "https:// [DOMAIN_NAME] / pangolin / api / tv / resource / smart_category / 46495" at bounding box center [915, 70] width 1010 height 28
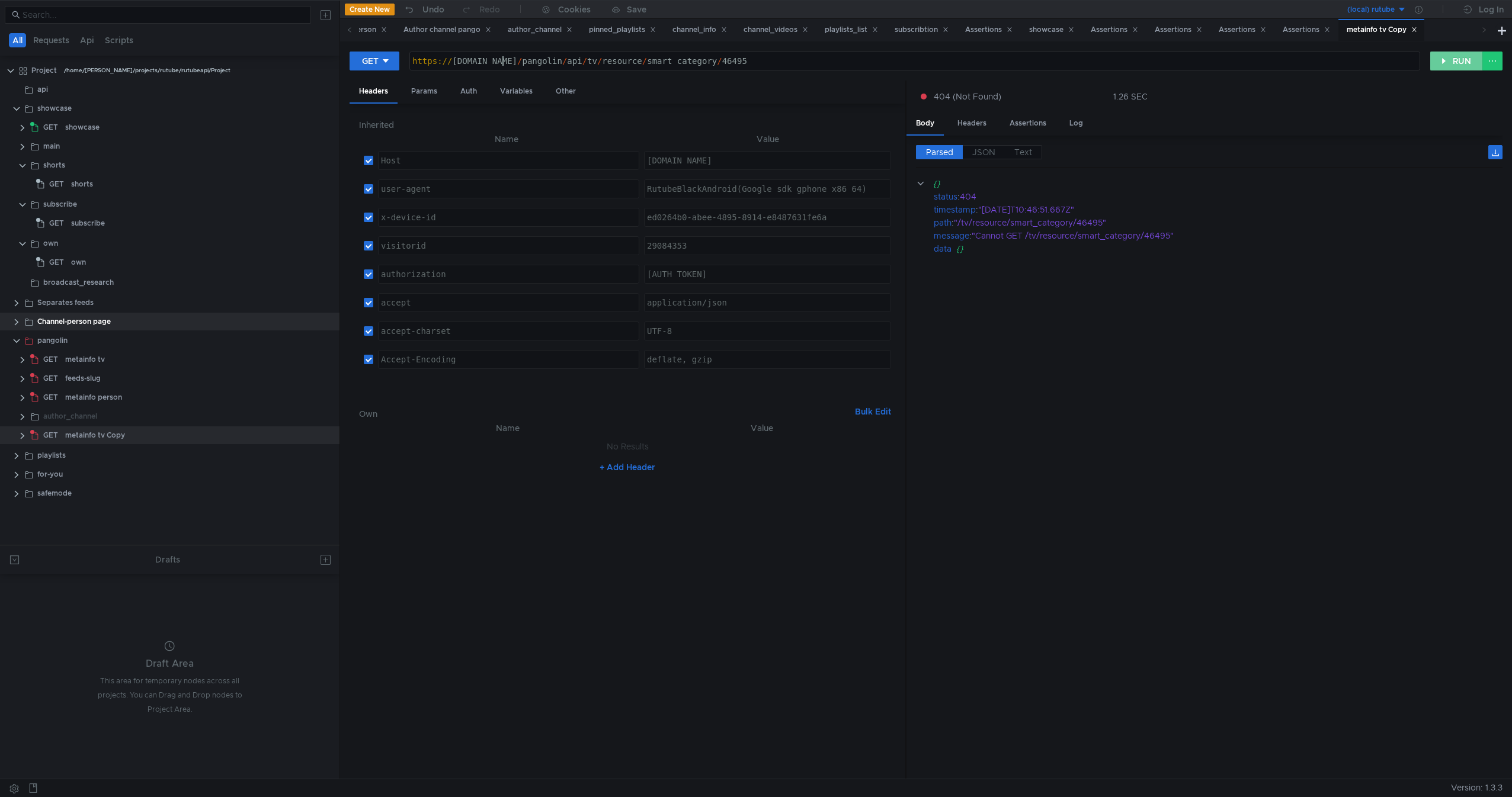
click at [1450, 64] on button "RUN" at bounding box center [1456, 61] width 53 height 19
click at [495, 64] on div "https:// [DOMAIN_NAME] / pangolin / api / tv / resource / smart_category / 46495" at bounding box center [915, 70] width 1010 height 28
type textarea "[URL][DOMAIN_NAME]"
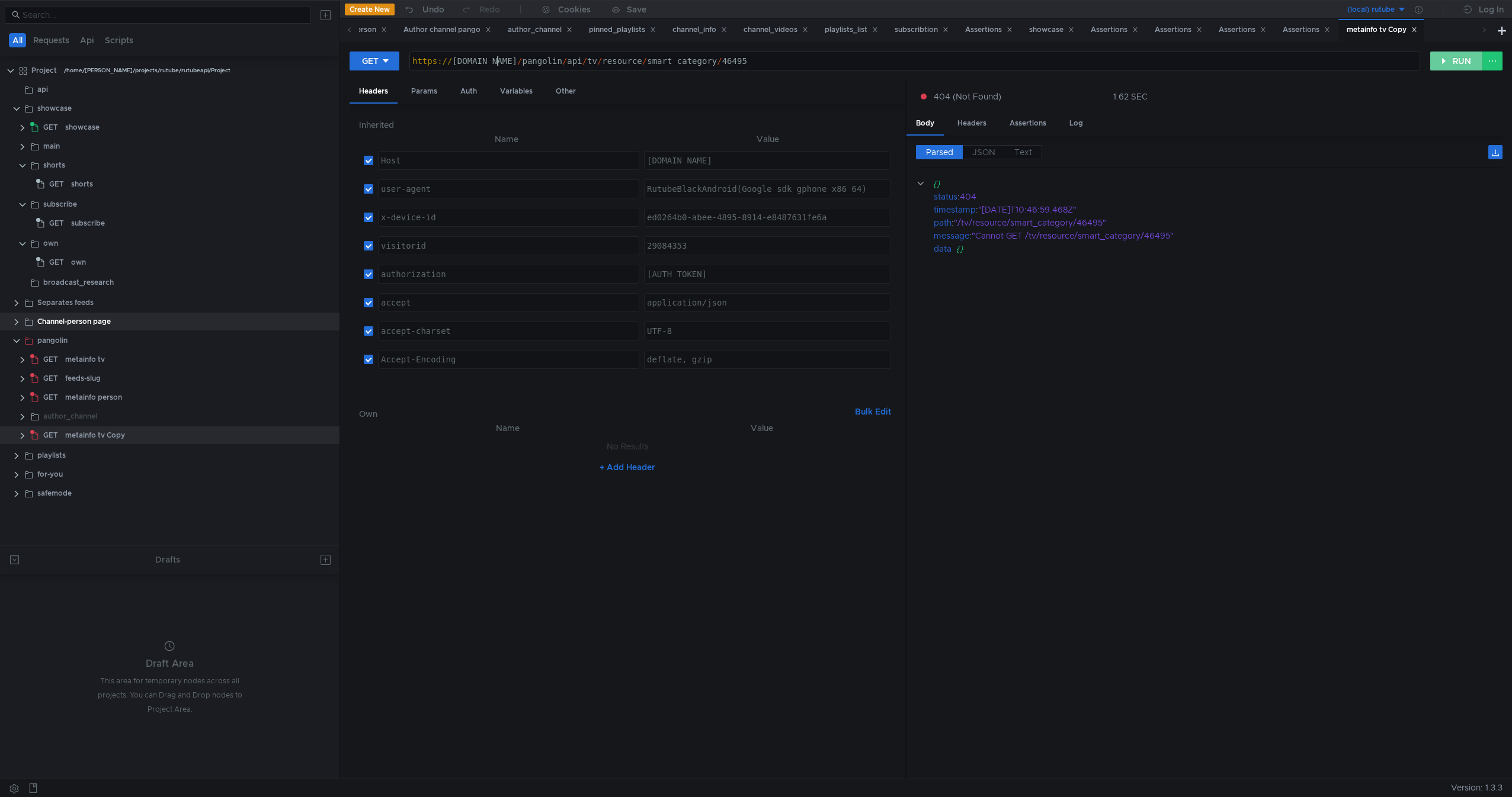
click at [1445, 66] on button "RUN" at bounding box center [1456, 61] width 53 height 19
click at [1137, 484] on cdk-virtual-scroll-viewport "{} status : 404 timestamp : "[DATE]T10:47:05.809Z" path : "/tv/resource/smart_c…" at bounding box center [1209, 474] width 586 height 593
